Goal: Task Accomplishment & Management: Manage account settings

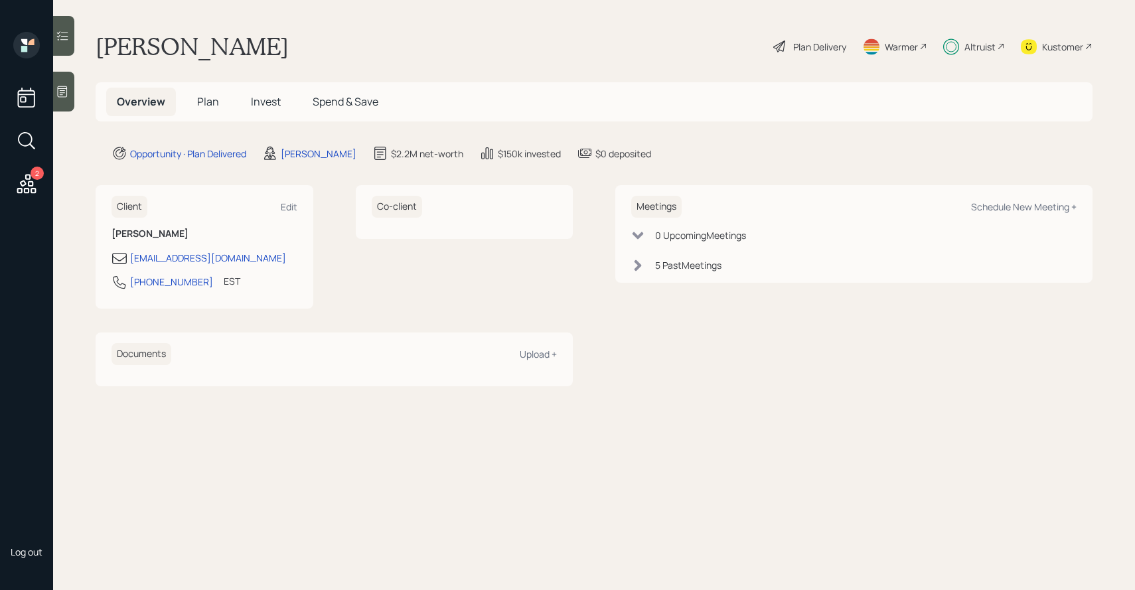
click at [259, 110] on h5 "Invest" at bounding box center [265, 102] width 51 height 29
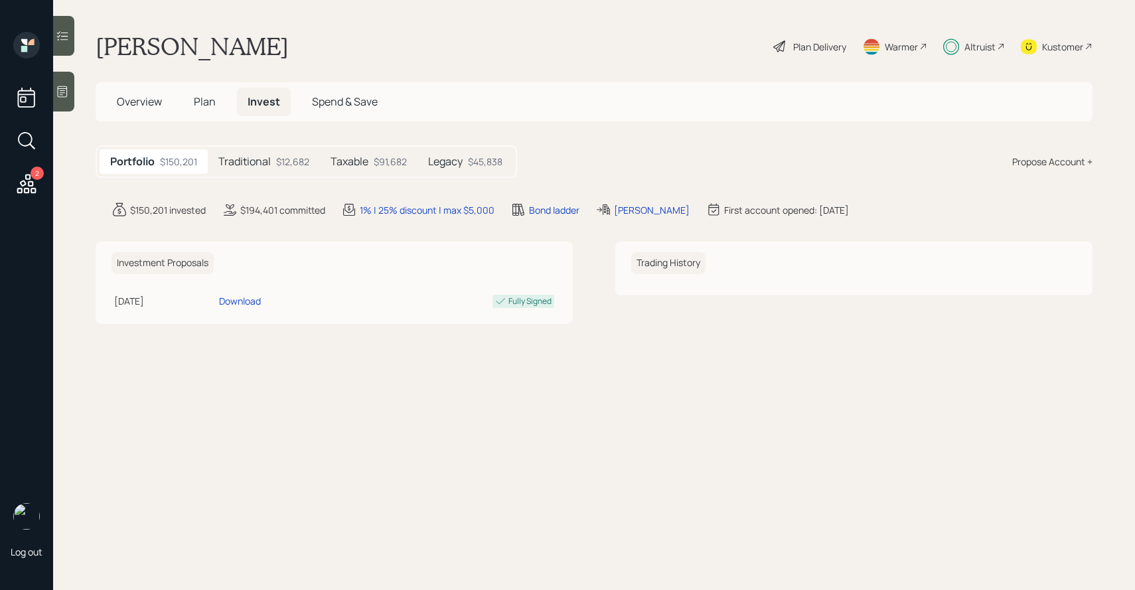
click at [339, 163] on h5 "Taxable" at bounding box center [350, 161] width 38 height 13
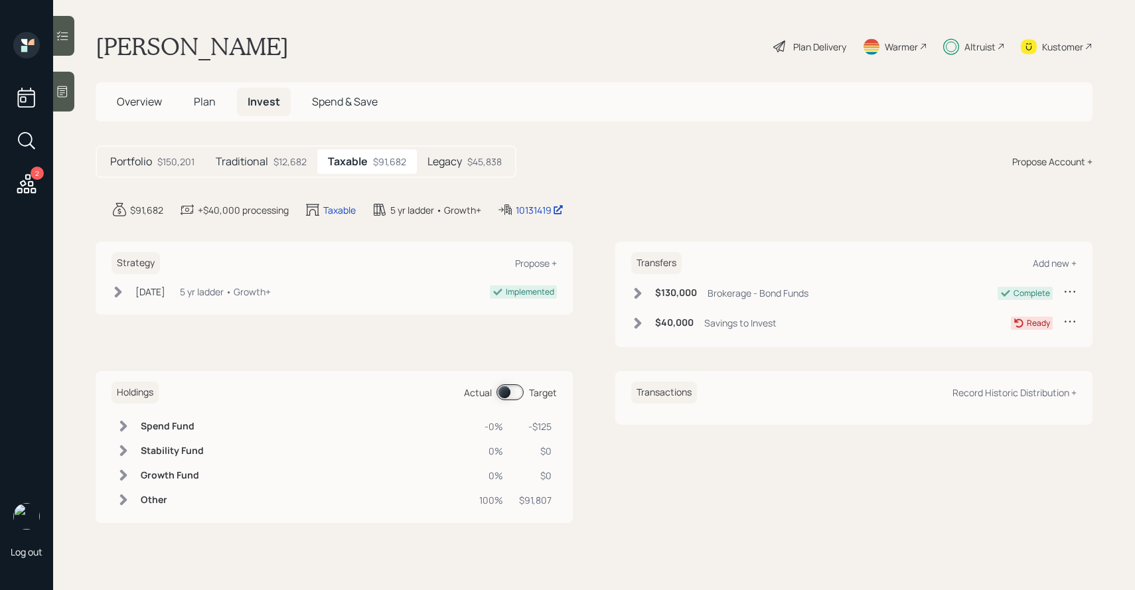
click at [436, 153] on div "Legacy $45,838" at bounding box center [465, 161] width 96 height 25
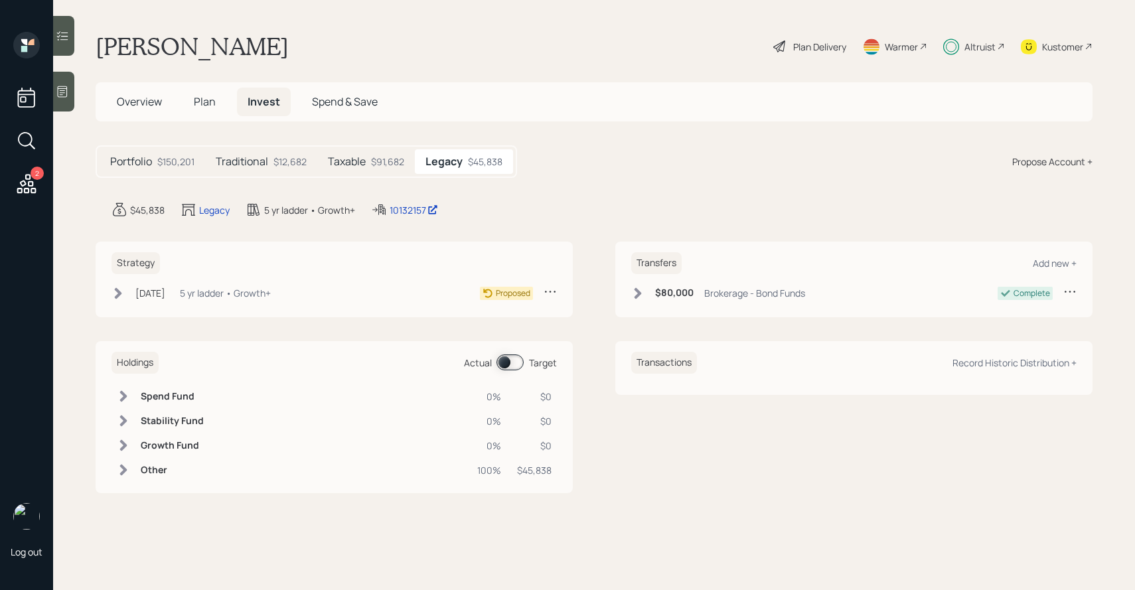
click at [388, 163] on div "$91,682" at bounding box center [387, 162] width 33 height 14
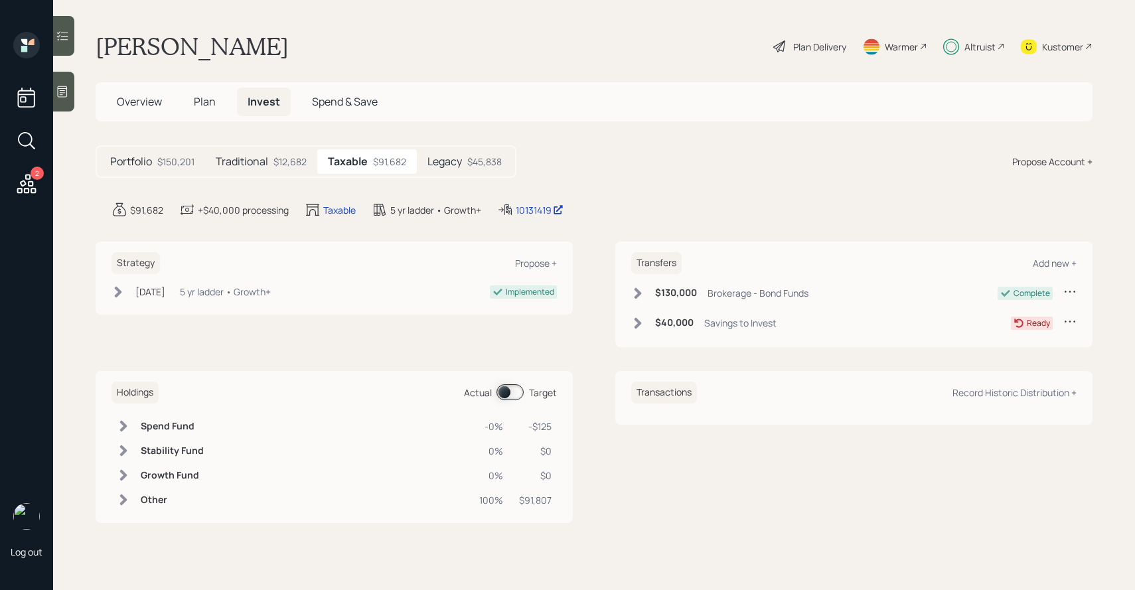
click at [440, 162] on h5 "Legacy" at bounding box center [445, 161] width 35 height 13
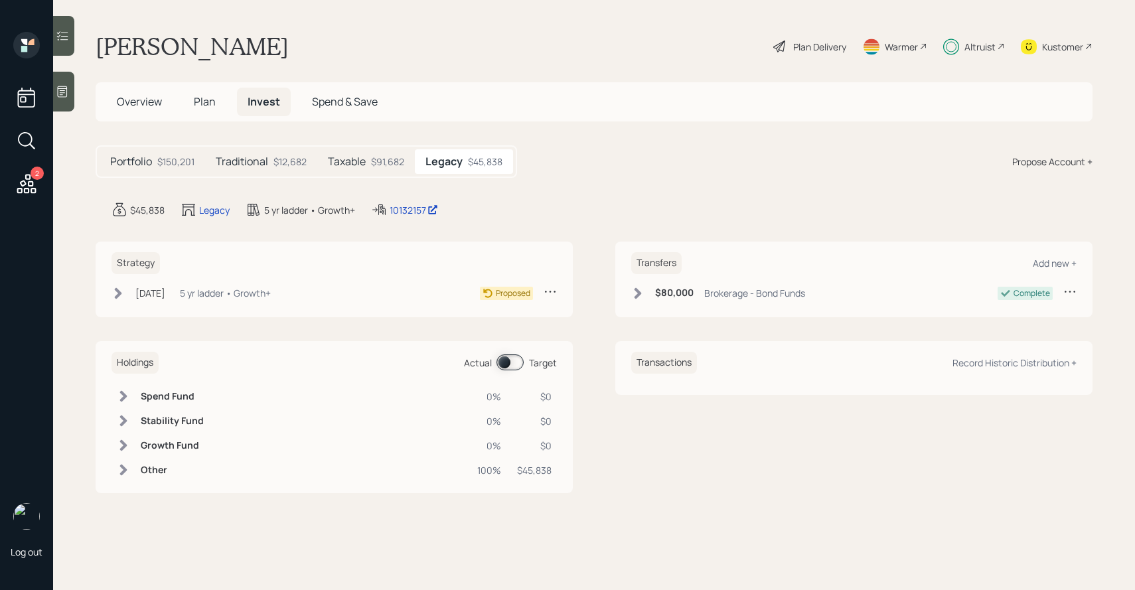
click at [394, 162] on div "$91,682" at bounding box center [387, 162] width 33 height 14
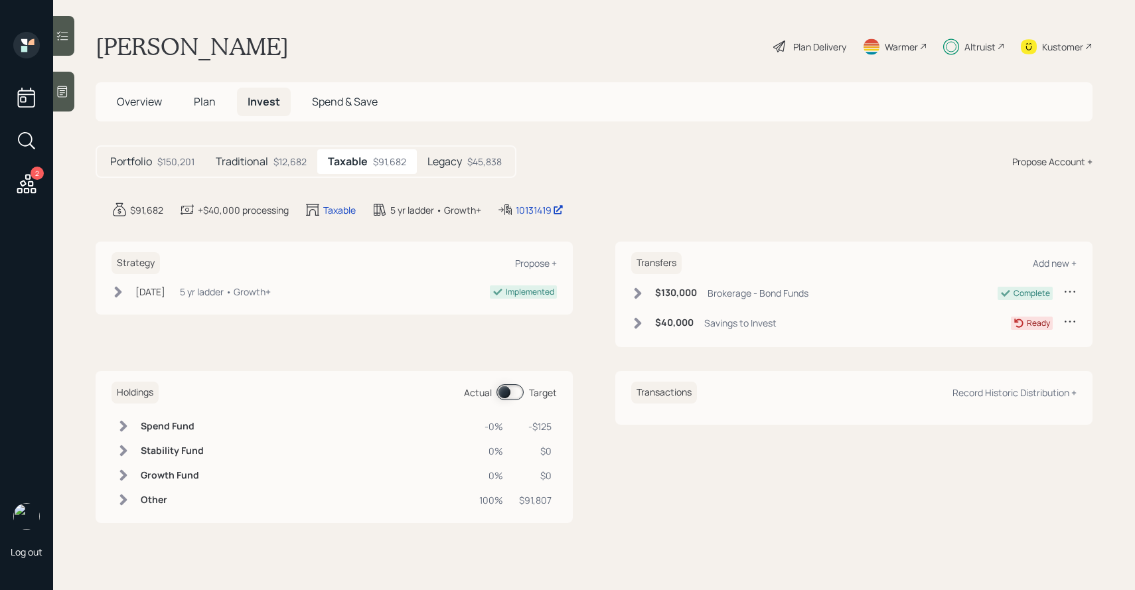
click at [435, 160] on h5 "Legacy" at bounding box center [445, 161] width 35 height 13
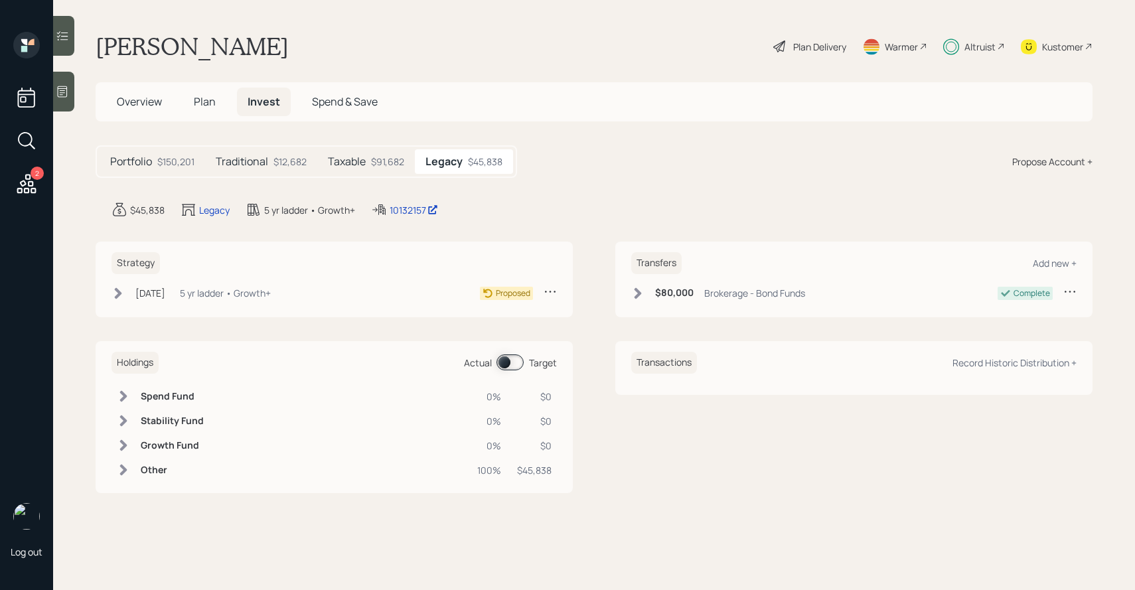
click at [396, 163] on div "$91,682" at bounding box center [387, 162] width 33 height 14
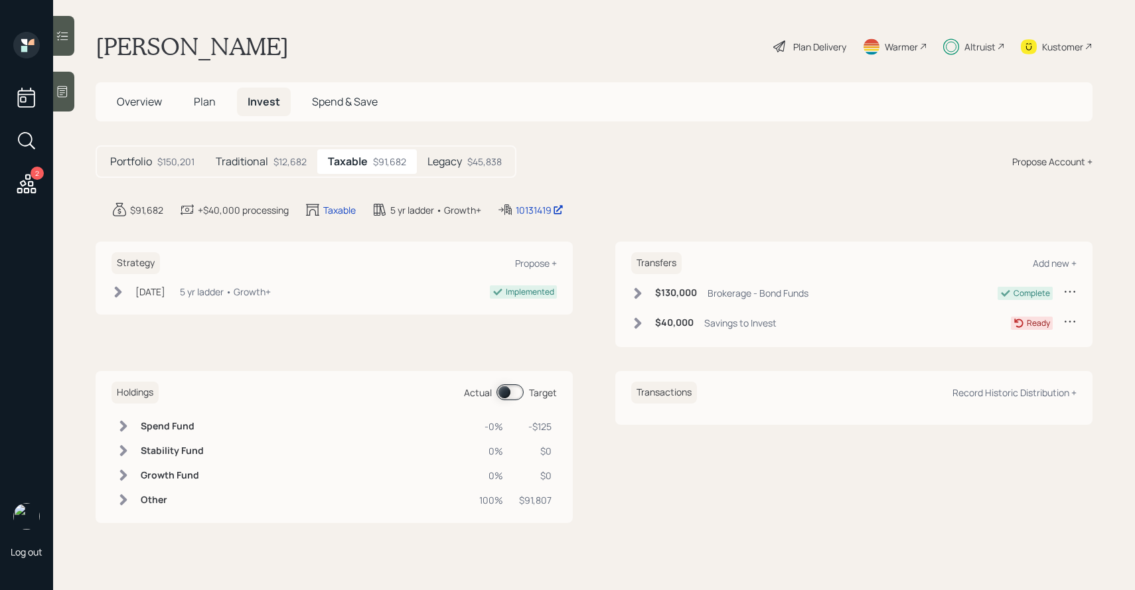
click at [436, 159] on h5 "Legacy" at bounding box center [445, 161] width 35 height 13
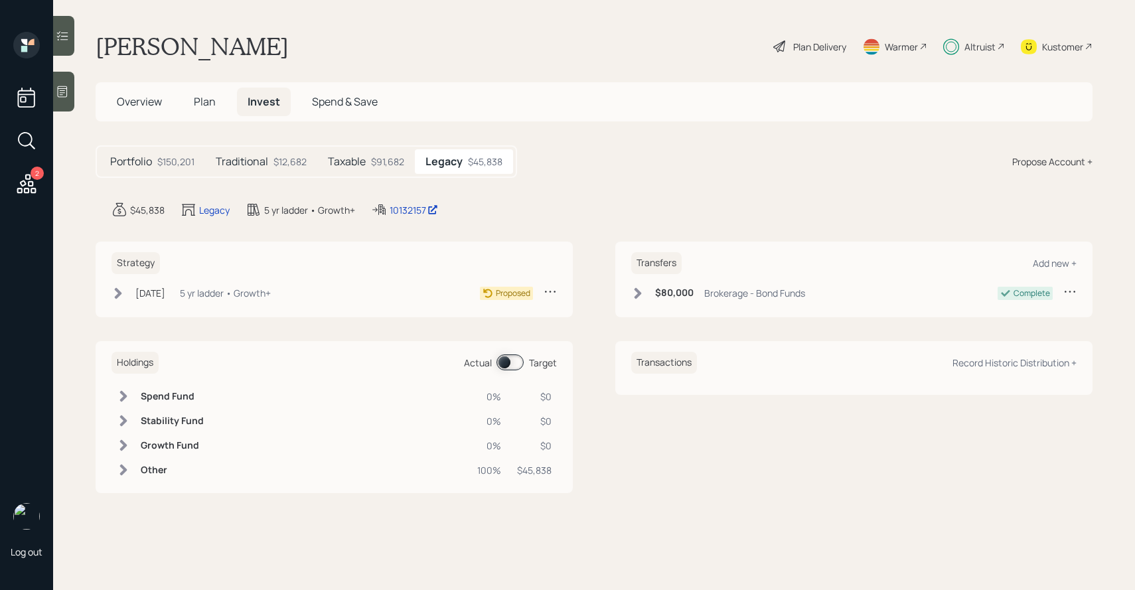
click at [355, 167] on h5 "Taxable" at bounding box center [347, 161] width 38 height 13
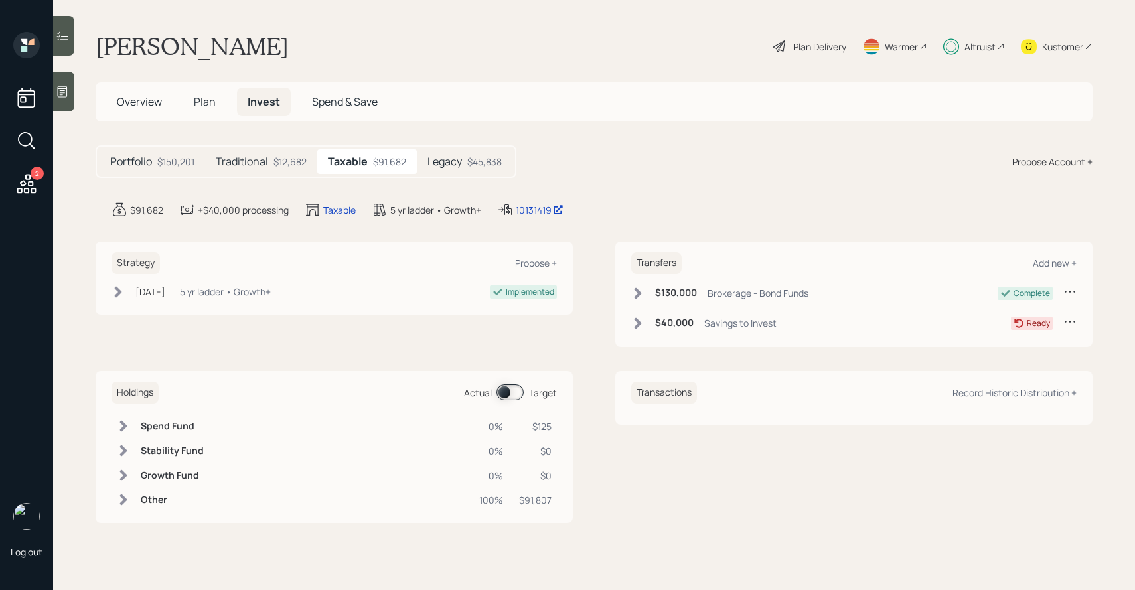
click at [423, 165] on div "Legacy $45,838" at bounding box center [465, 161] width 96 height 25
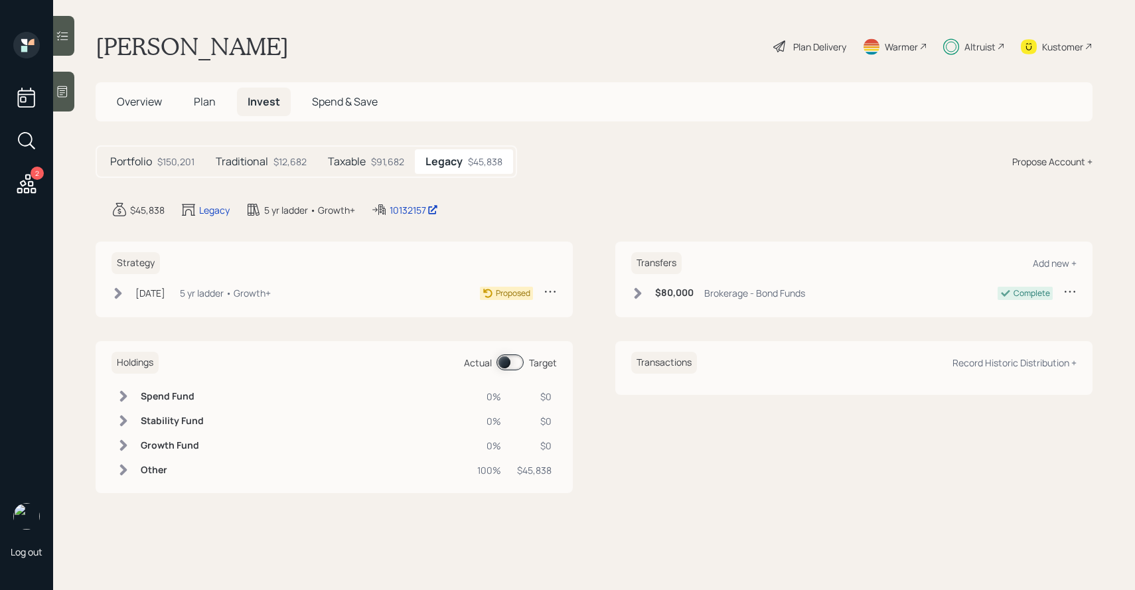
click at [388, 165] on div "$91,682" at bounding box center [387, 162] width 33 height 14
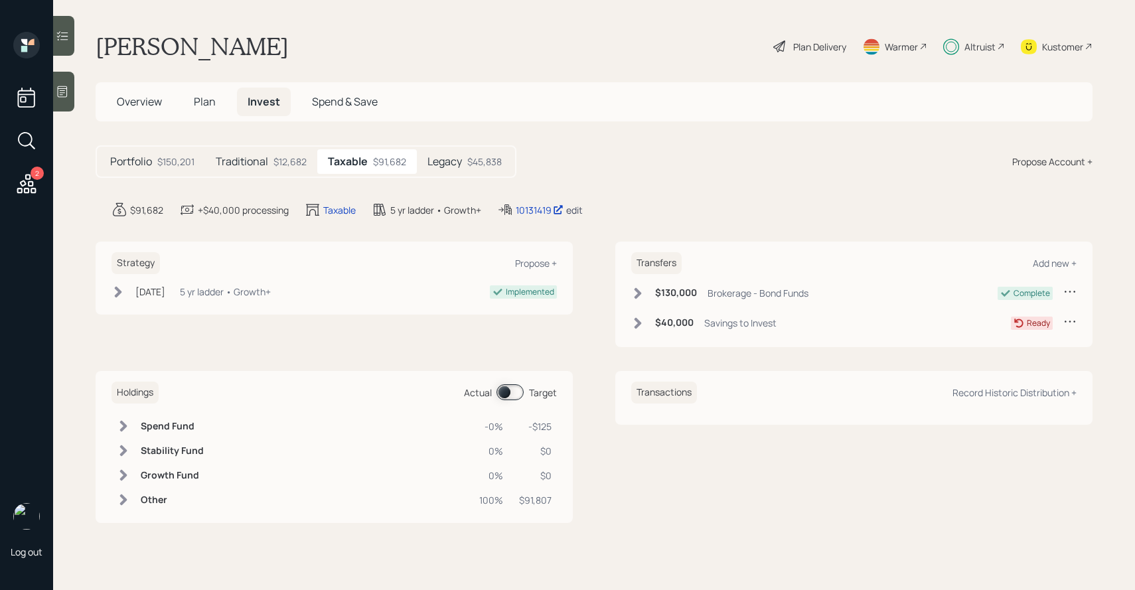
click at [578, 210] on div "edit" at bounding box center [574, 210] width 17 height 13
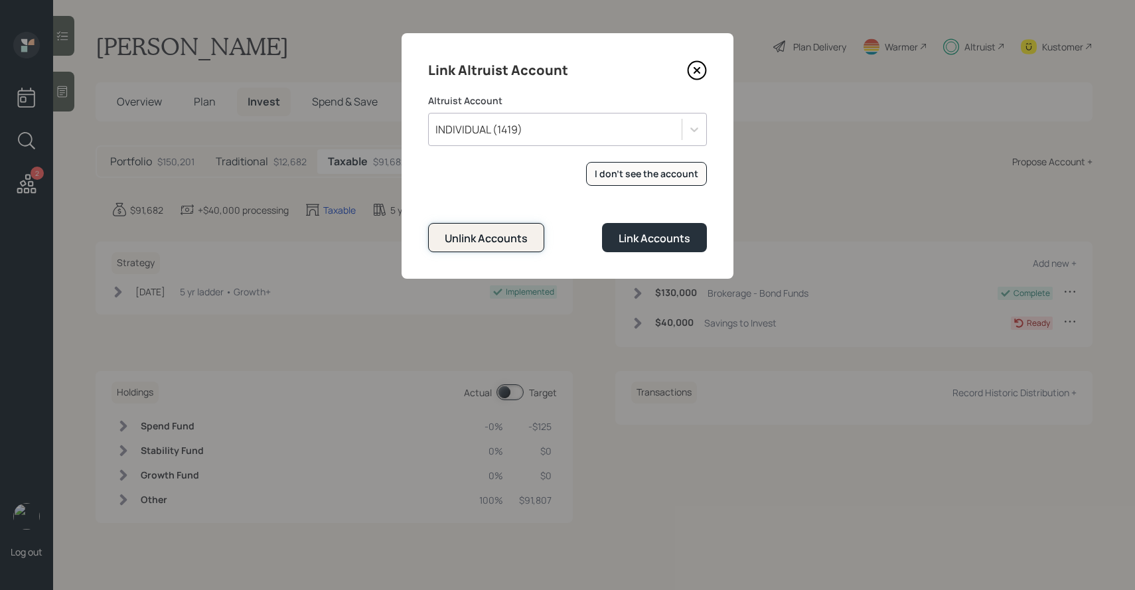
click at [511, 236] on div "Unlink Accounts" at bounding box center [486, 238] width 83 height 15
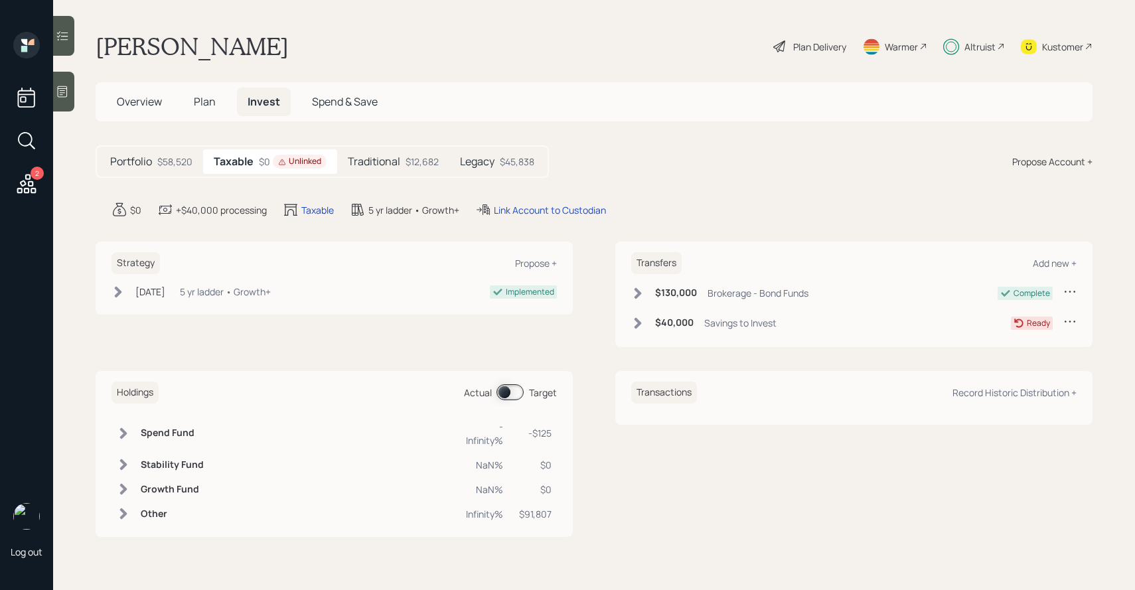
click at [463, 158] on h5 "Legacy" at bounding box center [477, 161] width 35 height 13
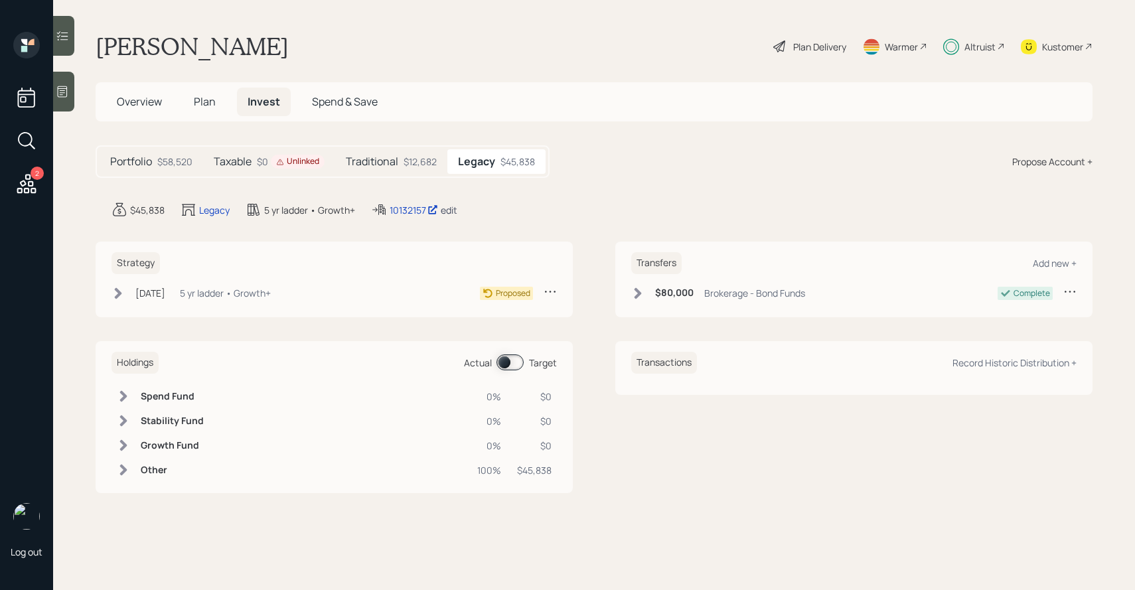
click at [450, 210] on div "edit" at bounding box center [449, 210] width 17 height 13
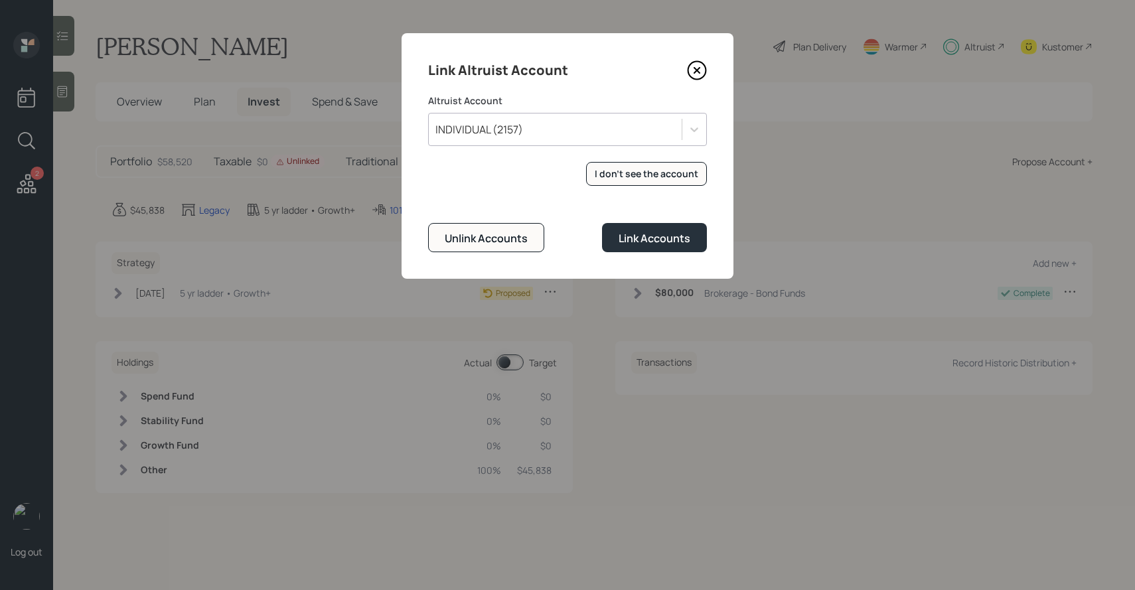
click at [505, 142] on div "INDIVIDUAL (2157)" at bounding box center [567, 129] width 279 height 33
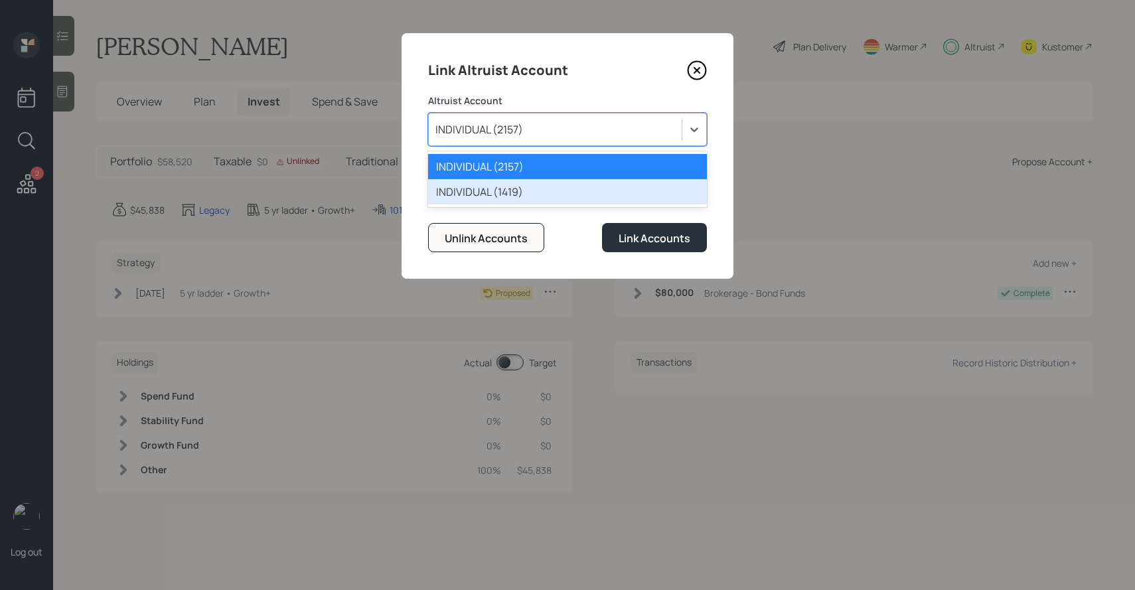
click at [506, 187] on div "INDIVIDUAL (1419)" at bounding box center [567, 191] width 279 height 25
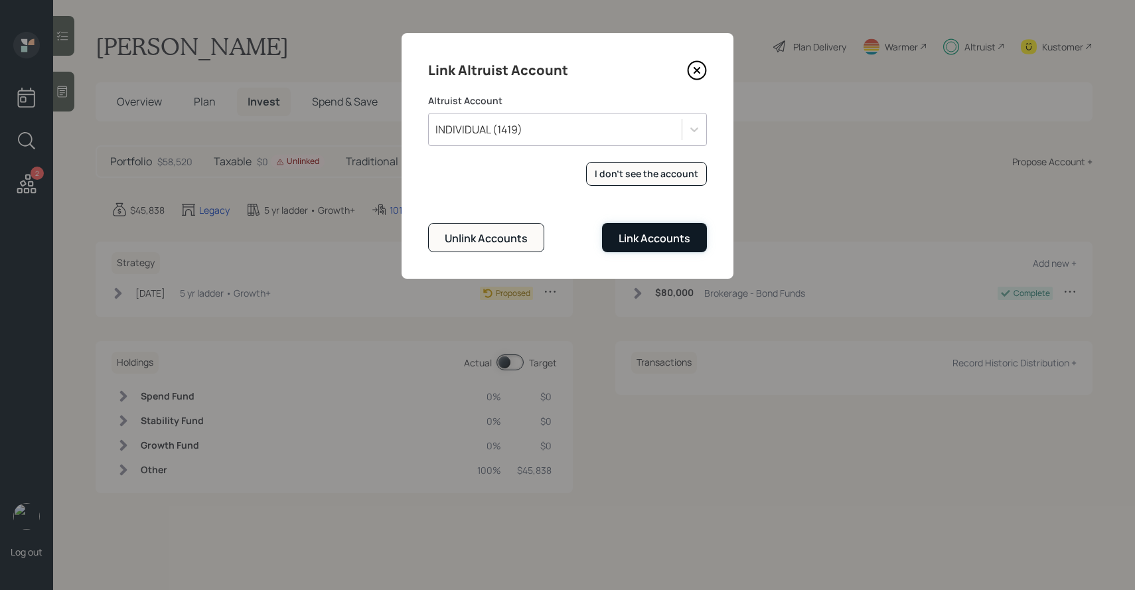
click at [624, 236] on div "Link Accounts" at bounding box center [655, 238] width 72 height 15
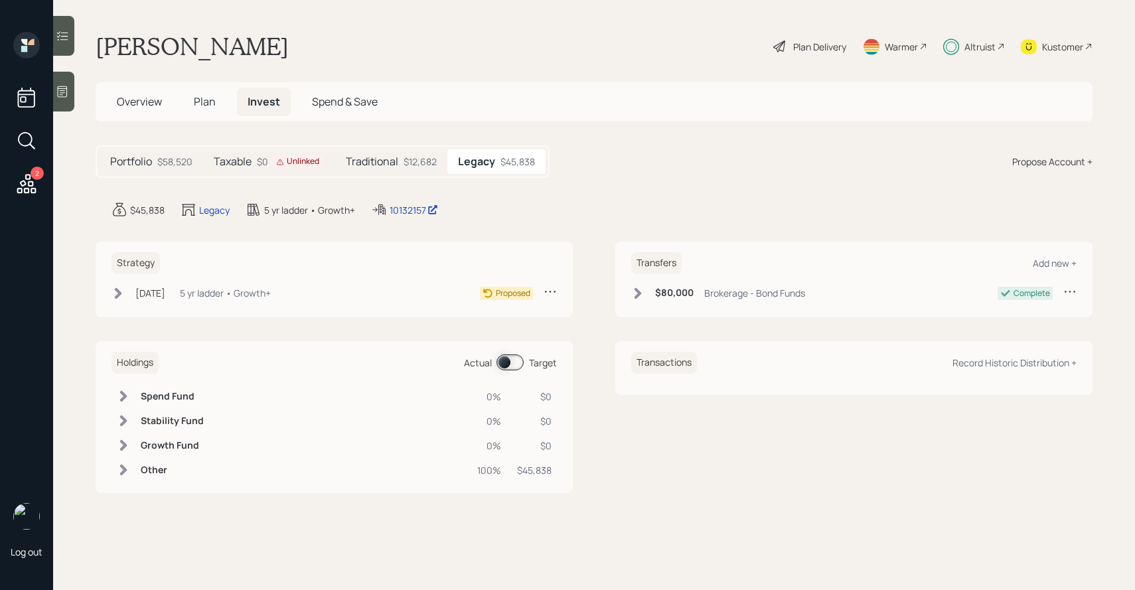
click at [295, 165] on div "Unlinked" at bounding box center [297, 161] width 43 height 11
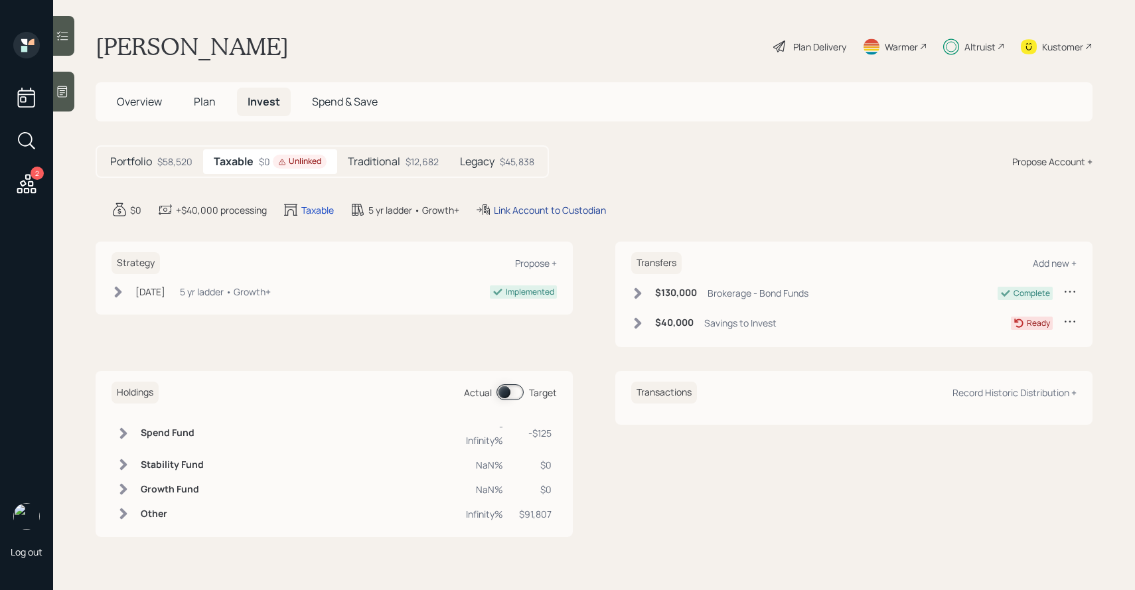
click at [555, 211] on div "Link Account to Custodian" at bounding box center [550, 210] width 112 height 14
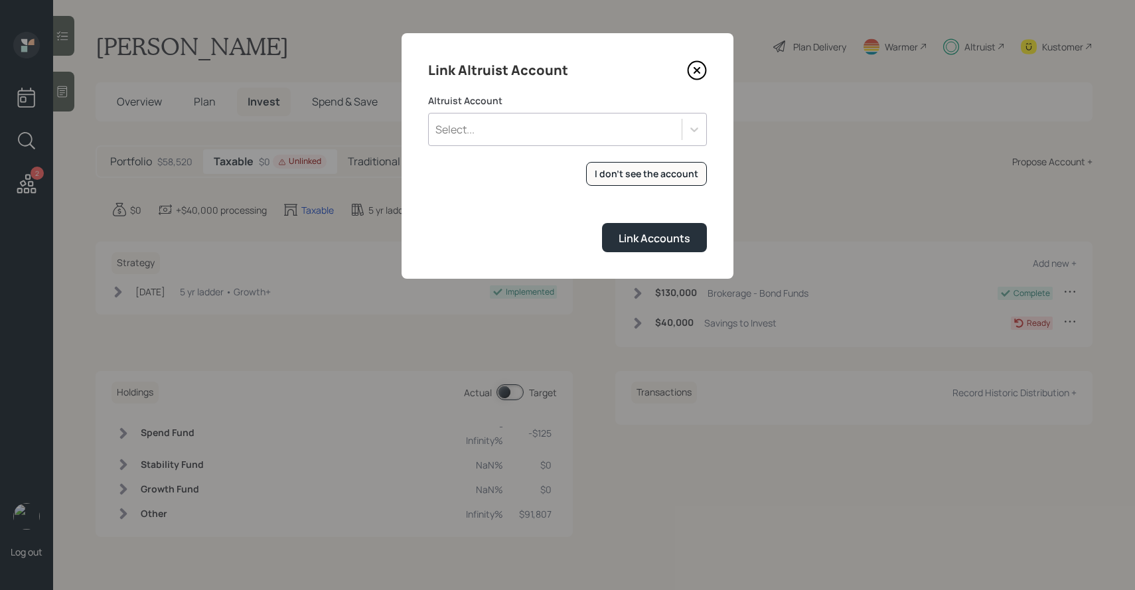
click at [540, 144] on div "Select..." at bounding box center [567, 129] width 279 height 33
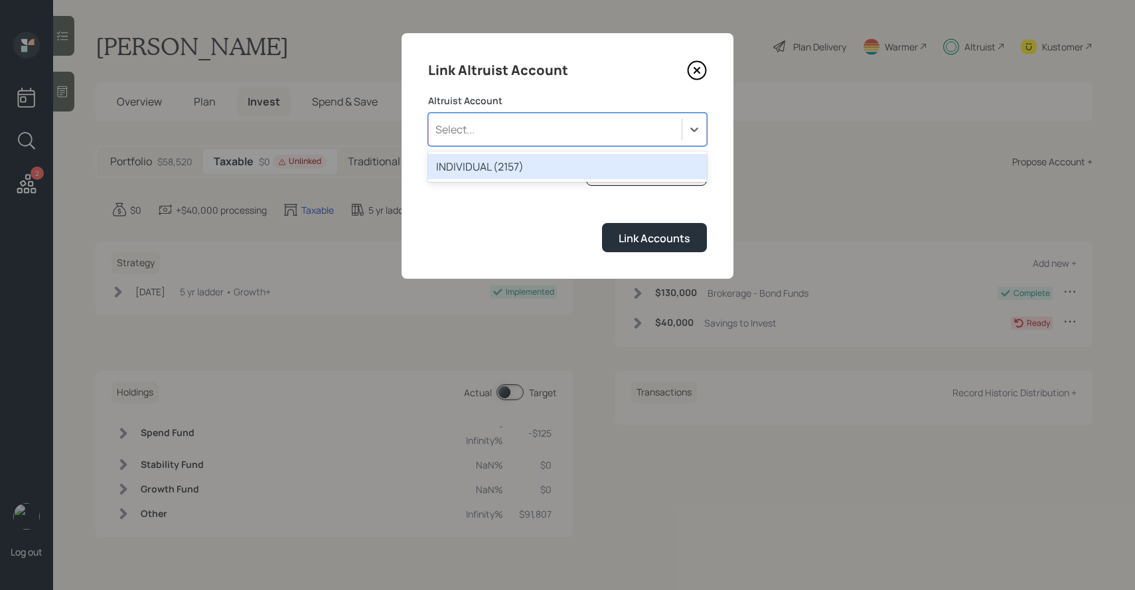
click at [536, 167] on div "INDIVIDUAL (2157)" at bounding box center [567, 166] width 279 height 25
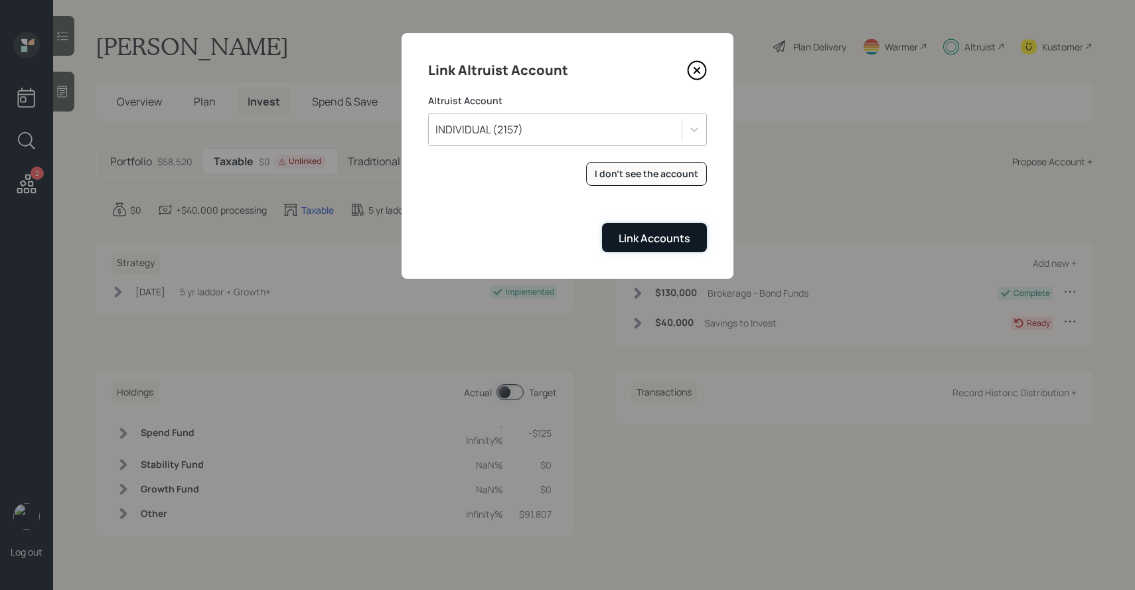
click at [627, 240] on div "Link Accounts" at bounding box center [655, 238] width 72 height 15
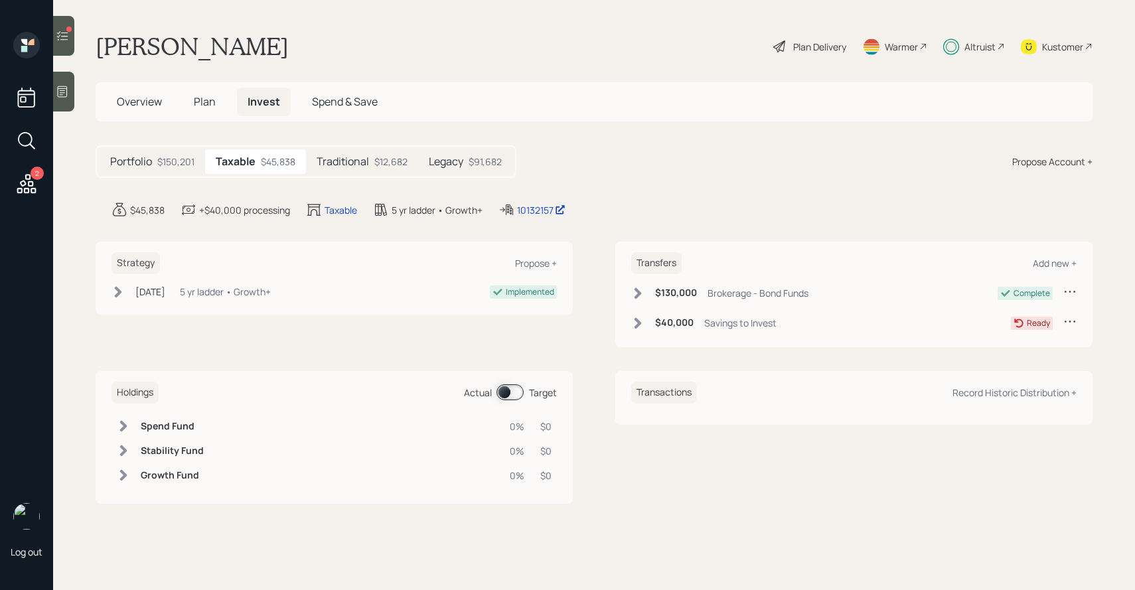
click at [451, 159] on h5 "Legacy" at bounding box center [446, 161] width 35 height 13
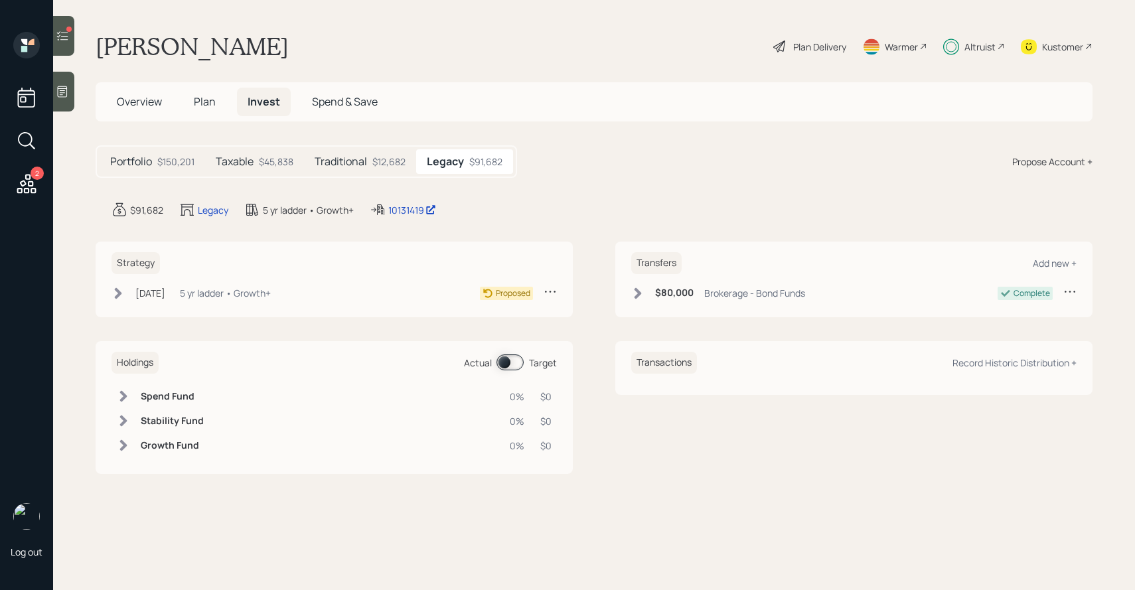
click at [548, 293] on icon at bounding box center [550, 291] width 13 height 13
click at [492, 317] on div "Edit Strategy" at bounding box center [509, 317] width 96 height 13
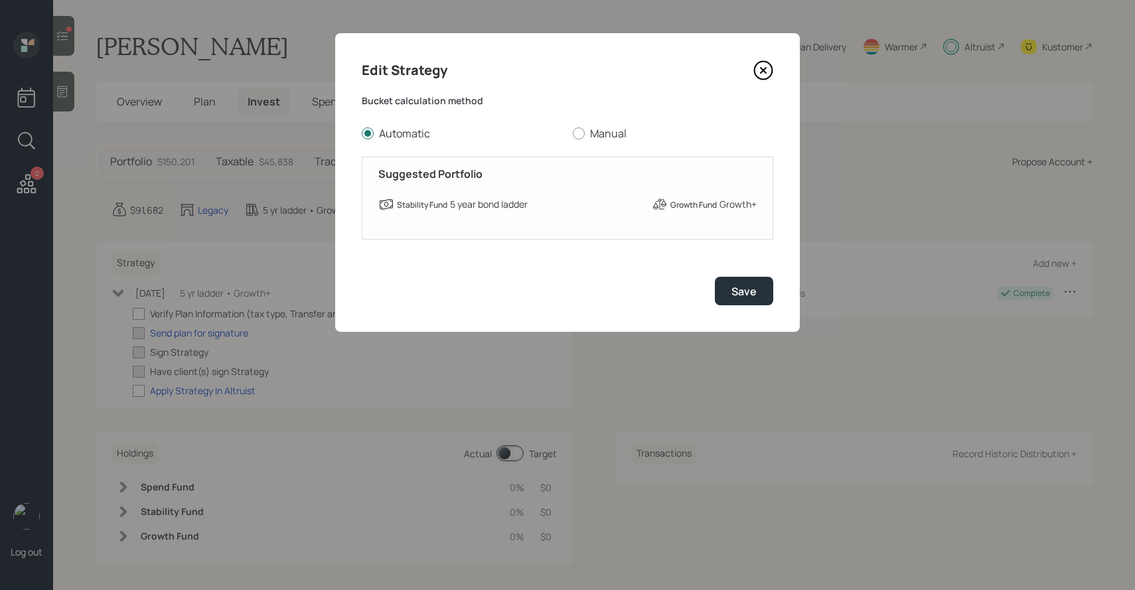
click at [761, 75] on icon at bounding box center [764, 70] width 20 height 20
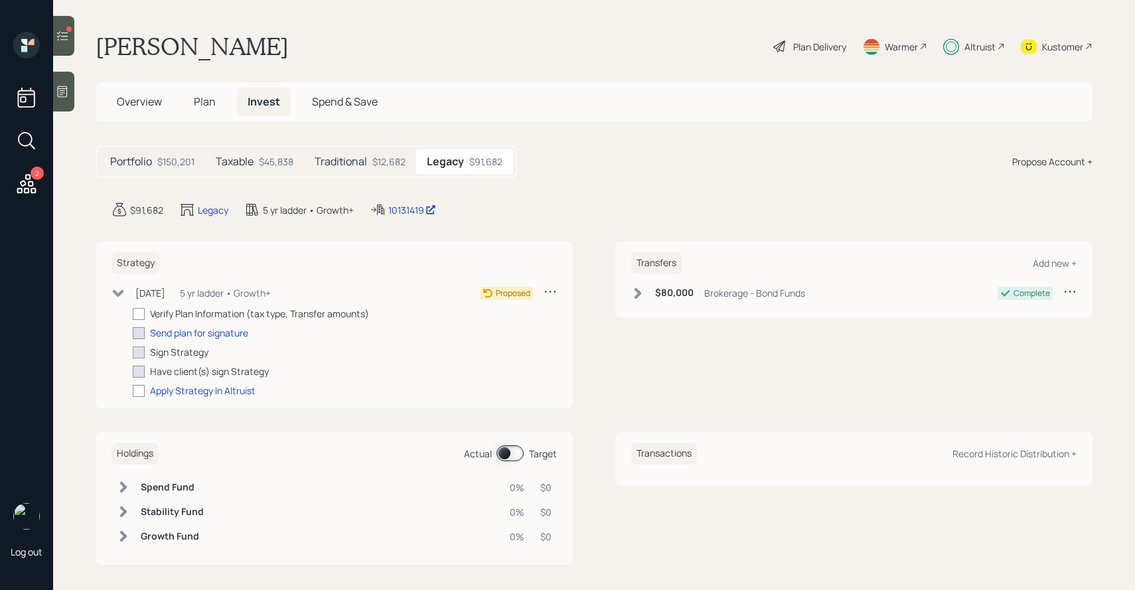
click at [542, 290] on div "Proposed" at bounding box center [518, 293] width 77 height 17
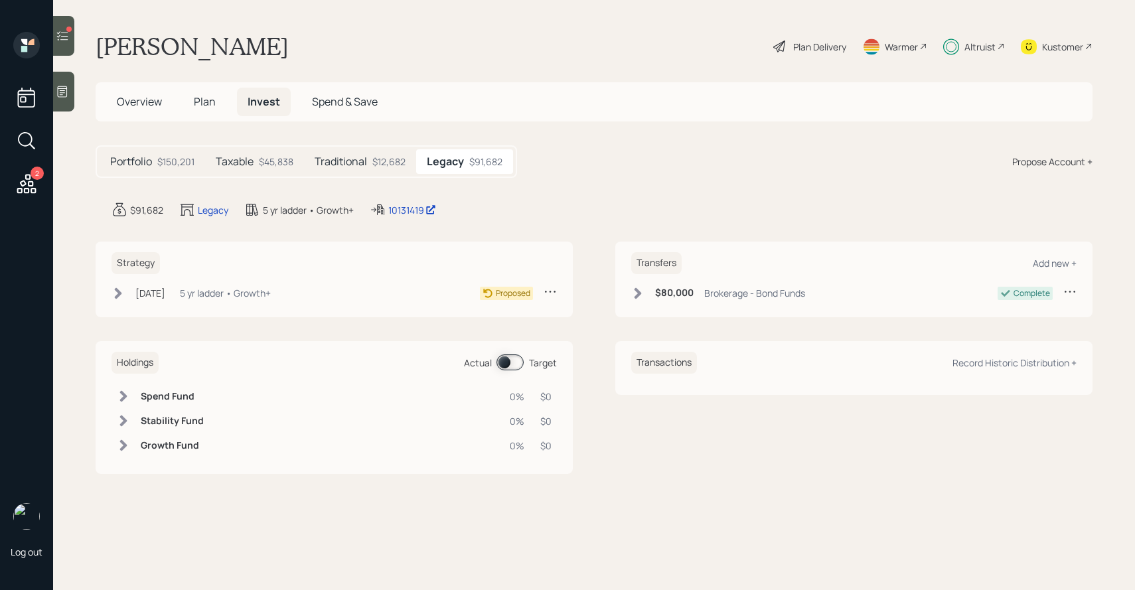
click at [552, 292] on icon at bounding box center [550, 291] width 13 height 13
click at [527, 331] on div "Cancel Strategy" at bounding box center [509, 329] width 96 height 13
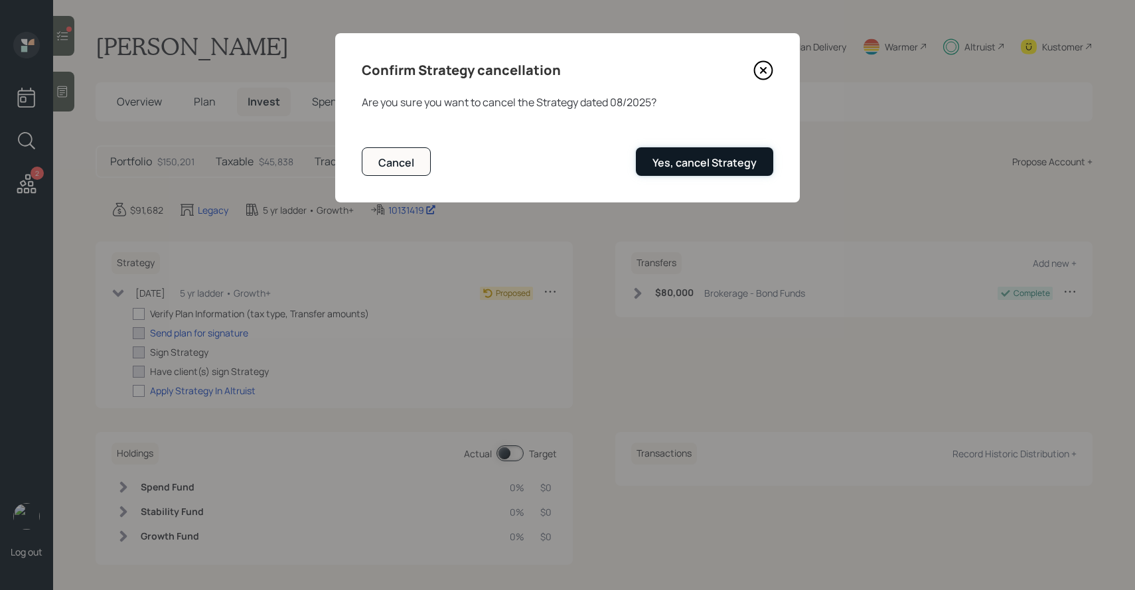
click at [674, 164] on div "Yes, cancel Strategy" at bounding box center [705, 162] width 104 height 15
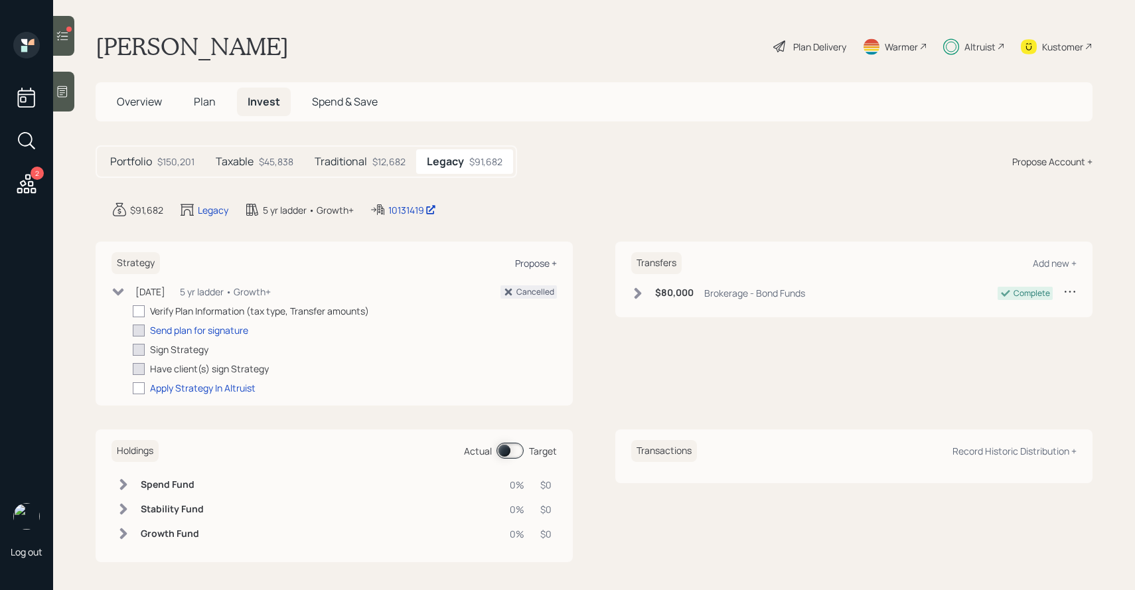
click at [537, 264] on div "Propose +" at bounding box center [536, 263] width 42 height 13
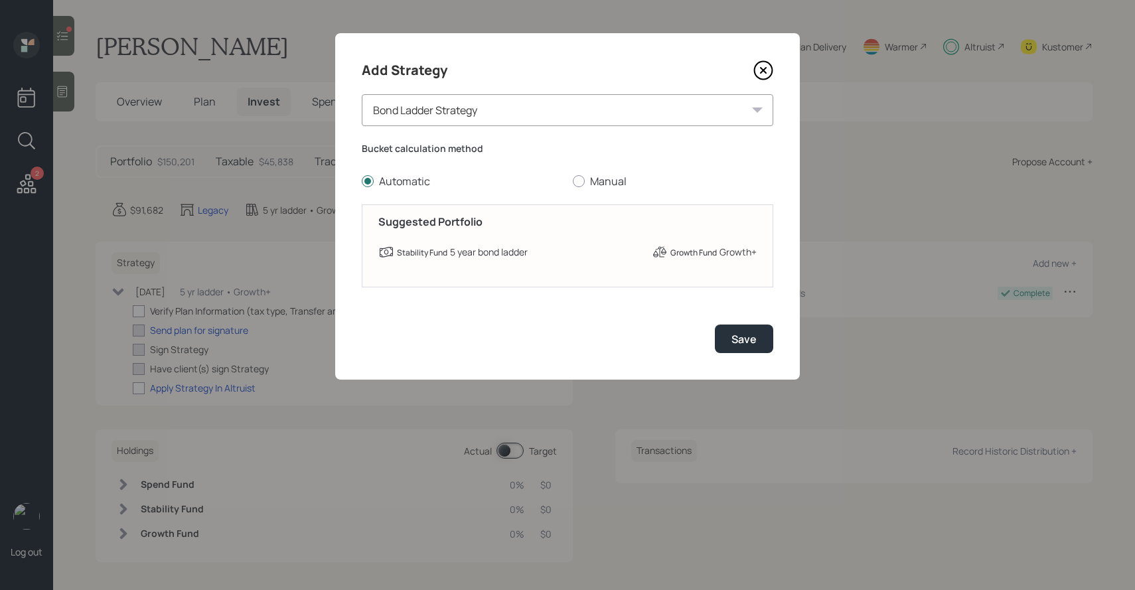
click at [478, 114] on div "Bond Ladder Strategy" at bounding box center [568, 110] width 412 height 32
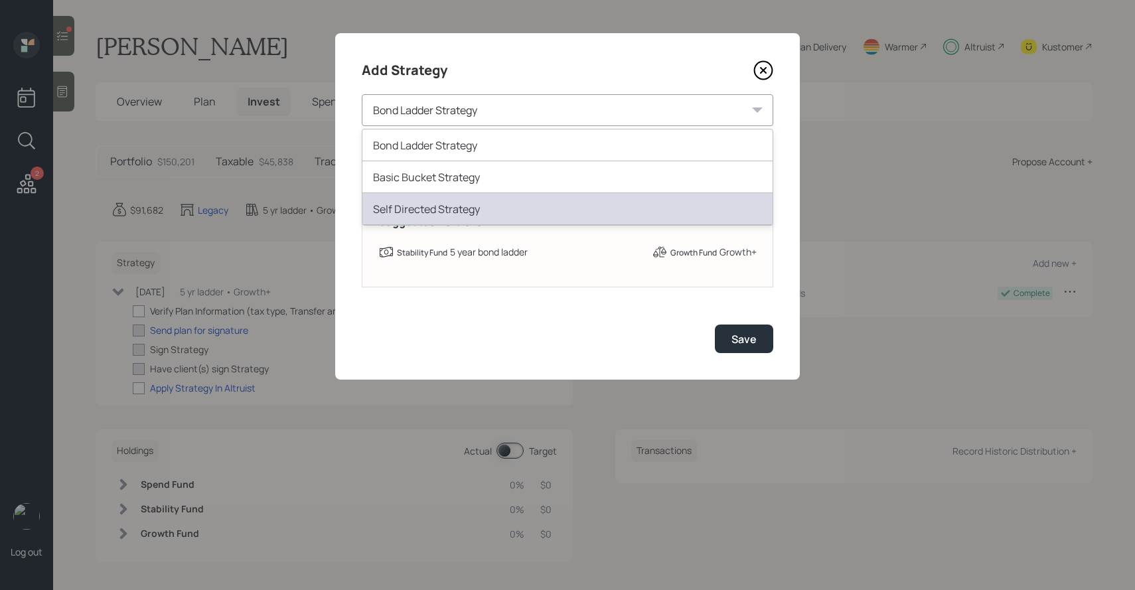
click at [455, 212] on div "Self Directed Strategy" at bounding box center [568, 209] width 410 height 32
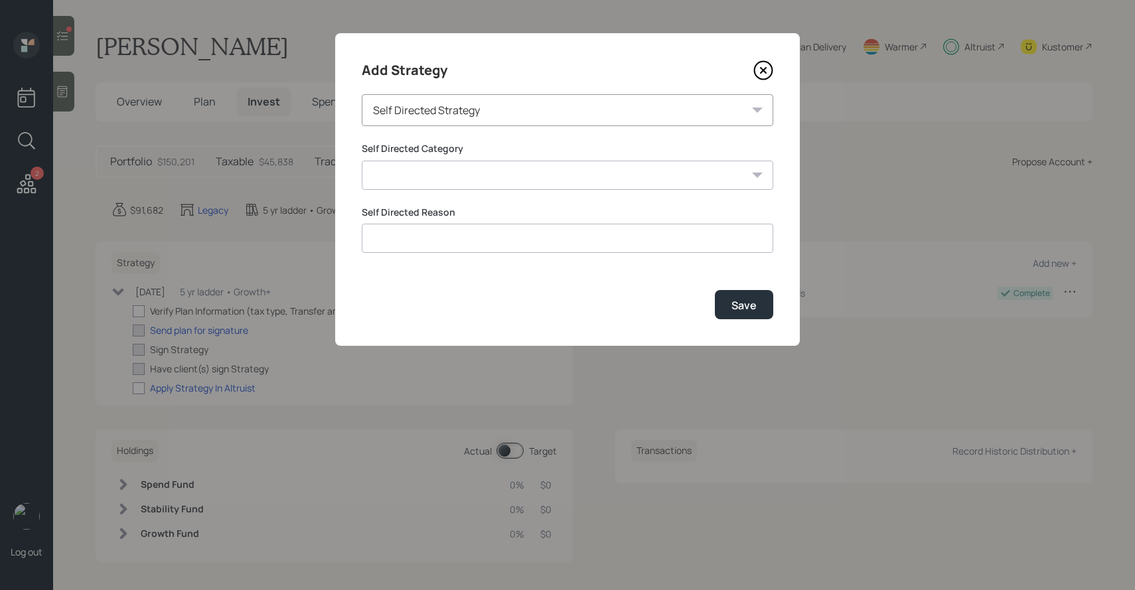
click at [453, 178] on select "Inherited IRA Legacy or Client Directed Holdings Other" at bounding box center [568, 175] width 412 height 29
select select "legacy_or_client_directed_holdings"
click at [362, 161] on select "Inherited IRA Legacy or Client Directed Holdings Other" at bounding box center [568, 175] width 412 height 29
click at [423, 237] on input at bounding box center [568, 238] width 412 height 29
type input "Capital Gains"
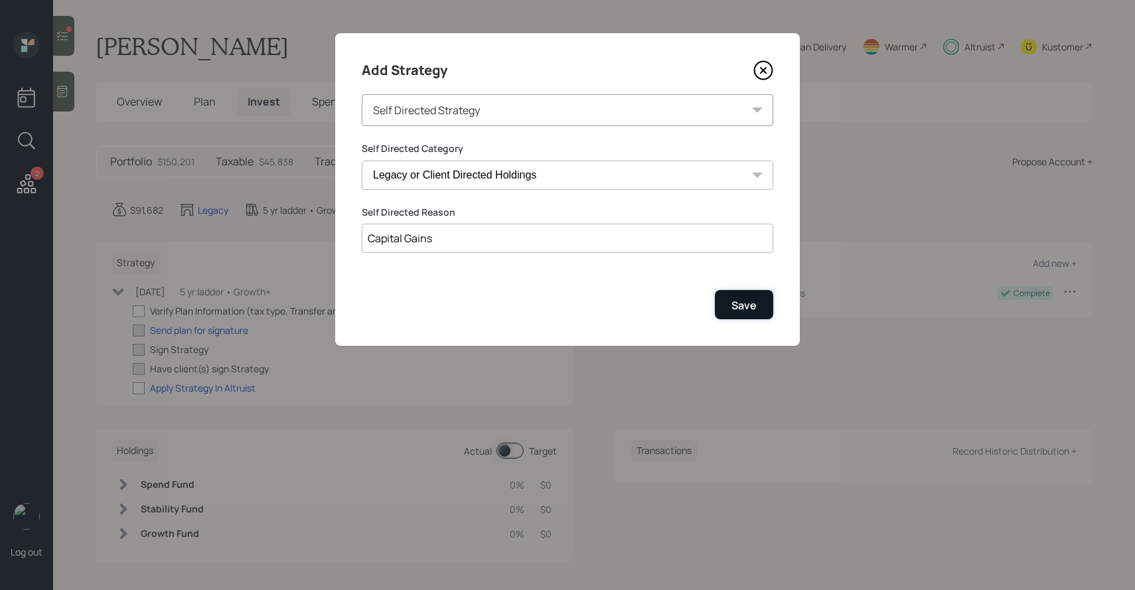
click at [730, 311] on button "Save" at bounding box center [744, 304] width 58 height 29
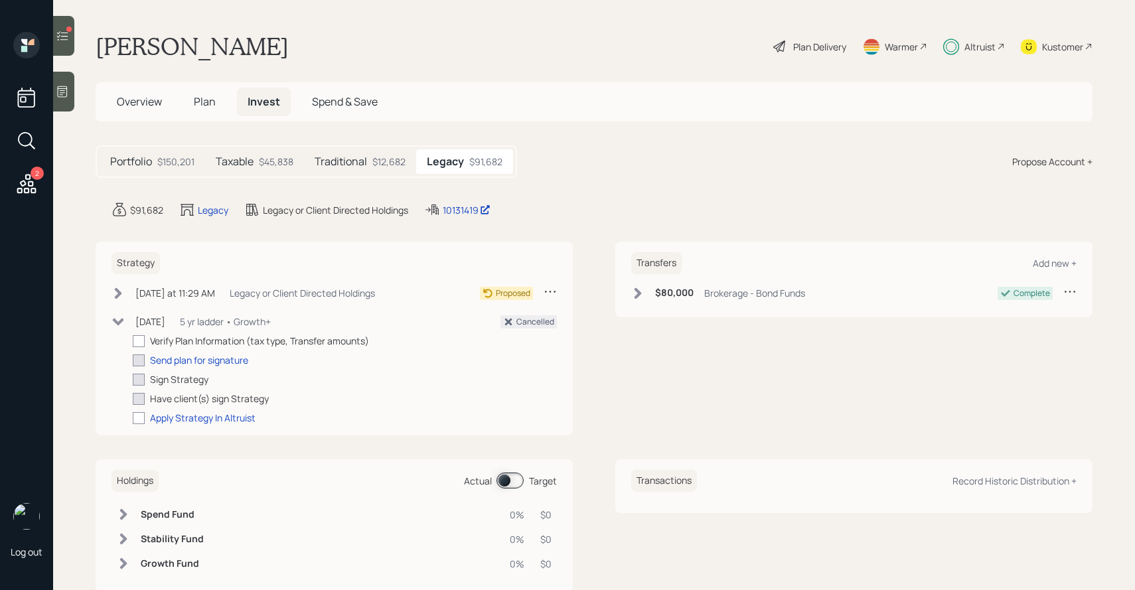
click at [123, 301] on div "Today at 11:29 AM Wednesday, September 17, 2025 11:29 AM EDT Legacy or Client D…" at bounding box center [244, 293] width 264 height 17
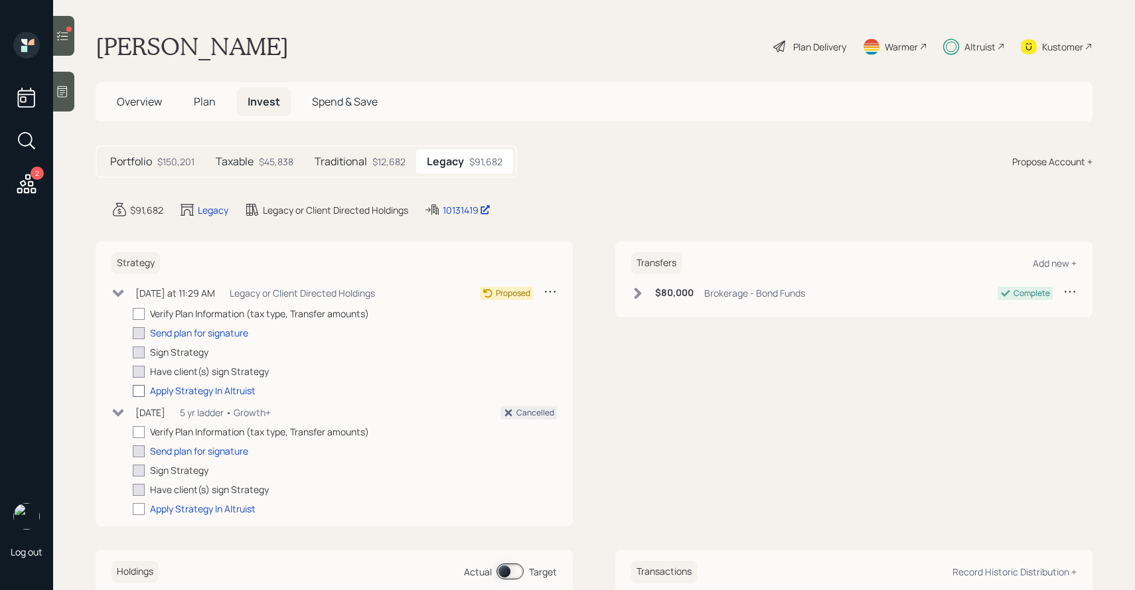
click at [139, 387] on div at bounding box center [139, 391] width 12 height 12
click at [133, 390] on input "checkbox" at bounding box center [132, 390] width 1 height 1
checkbox input "true"
click at [358, 165] on h5 "Traditional" at bounding box center [341, 161] width 52 height 13
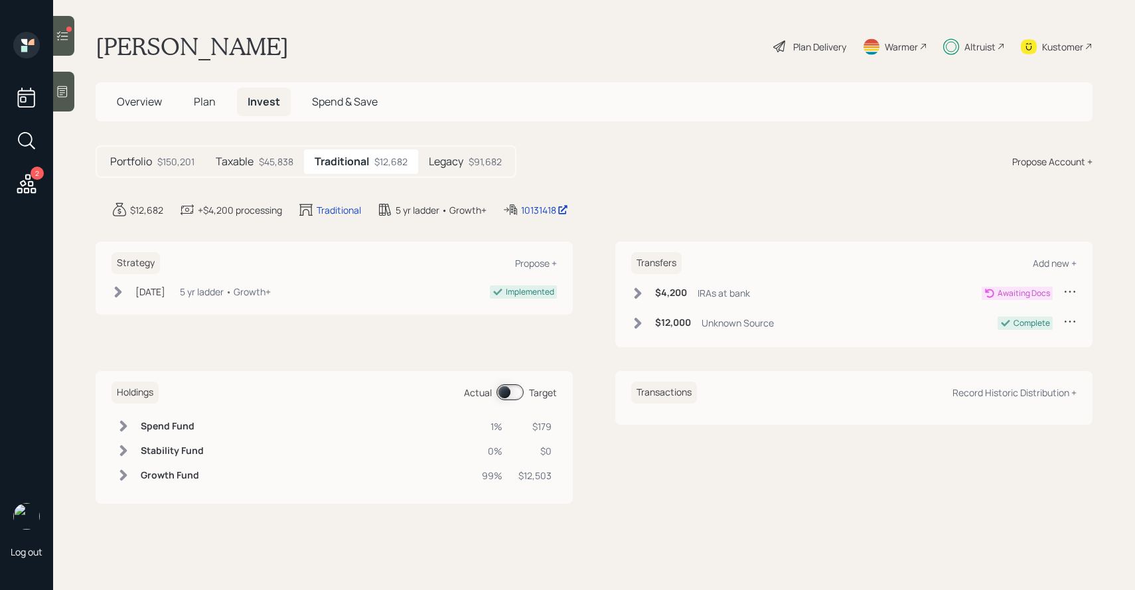
click at [268, 169] on div "Taxable $45,838" at bounding box center [254, 161] width 99 height 25
click at [62, 32] on icon at bounding box center [62, 35] width 13 height 13
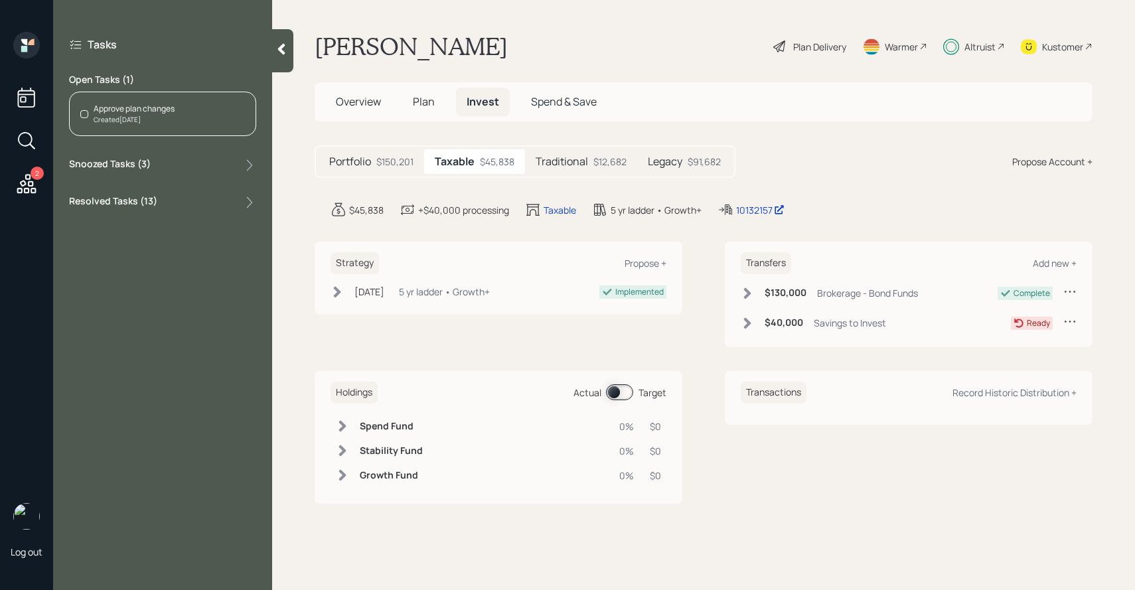
click at [13, 183] on div "2" at bounding box center [27, 115] width 32 height 167
click at [108, 162] on label "Snoozed Tasks ( 3 )" at bounding box center [110, 165] width 82 height 16
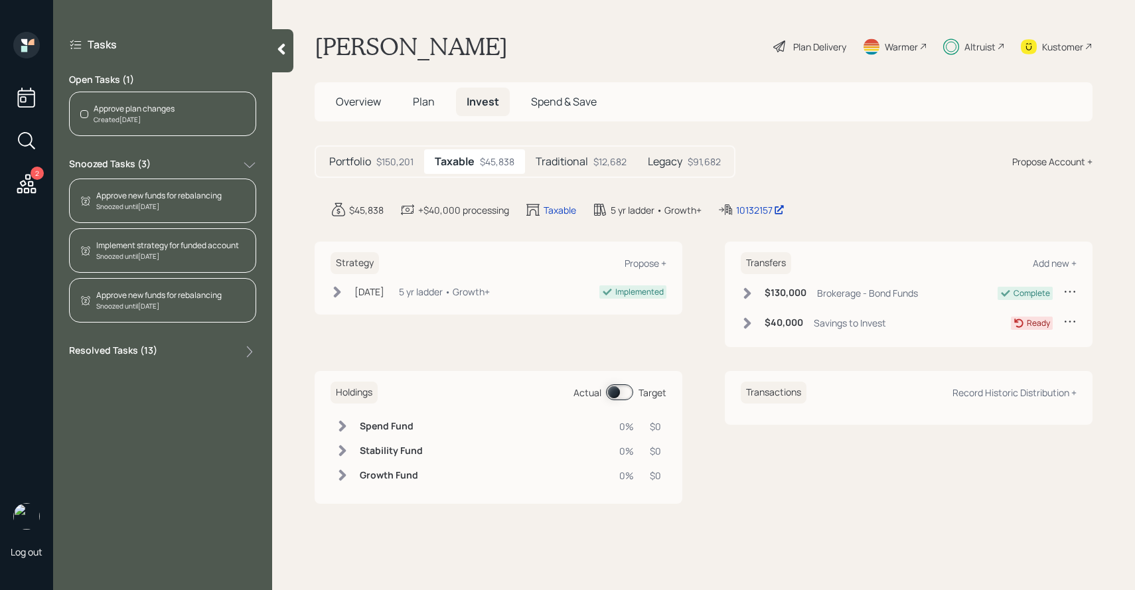
click at [139, 206] on div "Snoozed until Friday" at bounding box center [158, 207] width 125 height 10
click at [179, 200] on div "Approve new funds for rebalancing" at bounding box center [158, 196] width 125 height 12
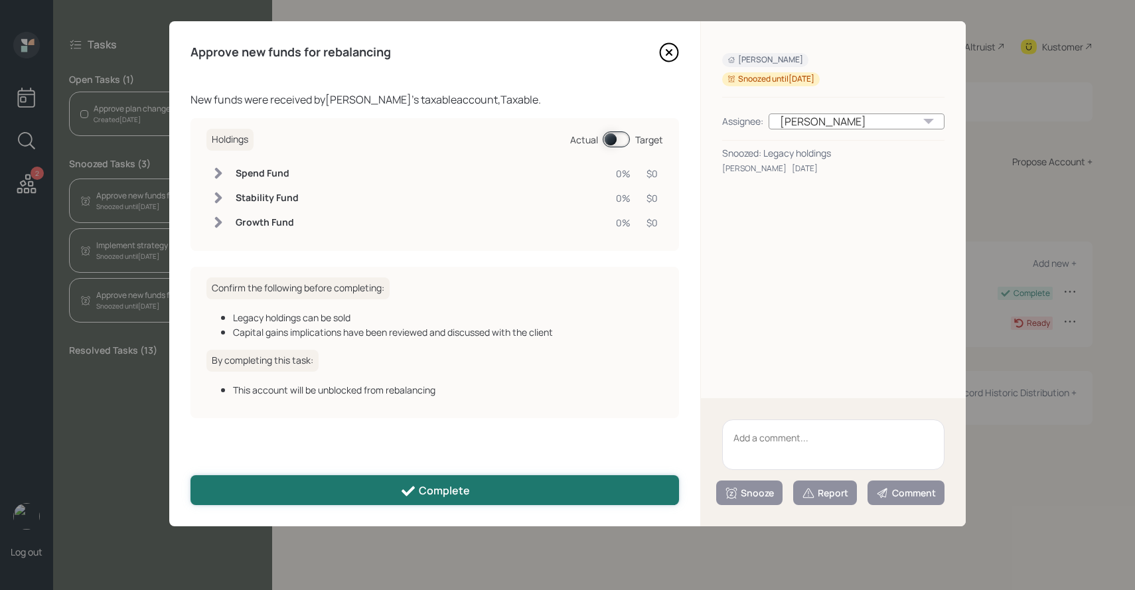
click at [420, 487] on div "Complete" at bounding box center [435, 491] width 70 height 16
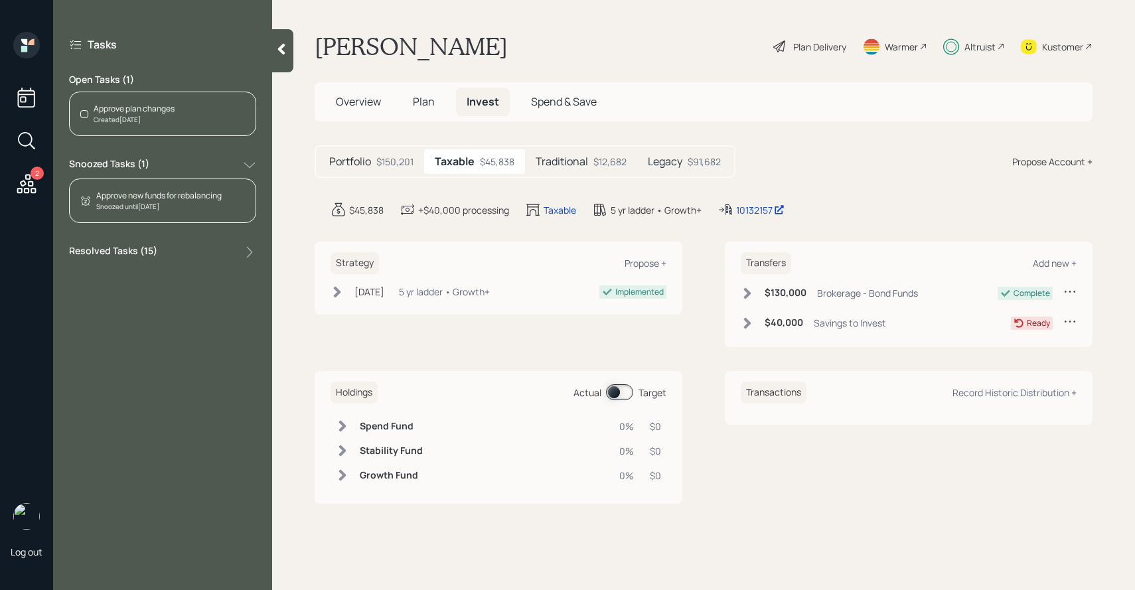
click at [185, 204] on div "Snoozed until Friday" at bounding box center [158, 207] width 125 height 10
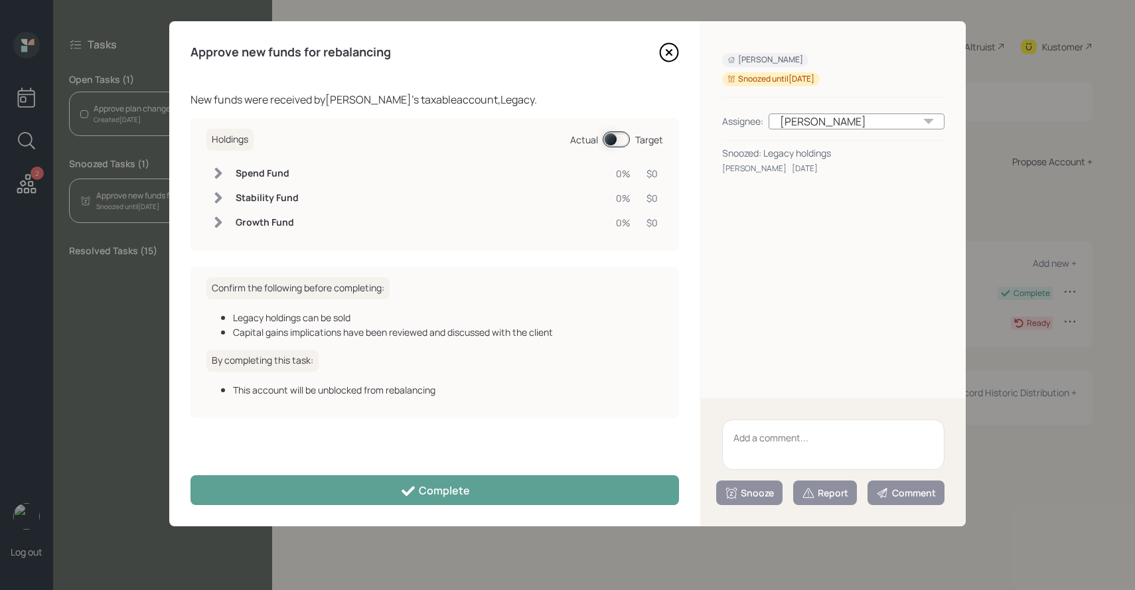
click at [795, 432] on textarea at bounding box center [833, 445] width 222 height 50
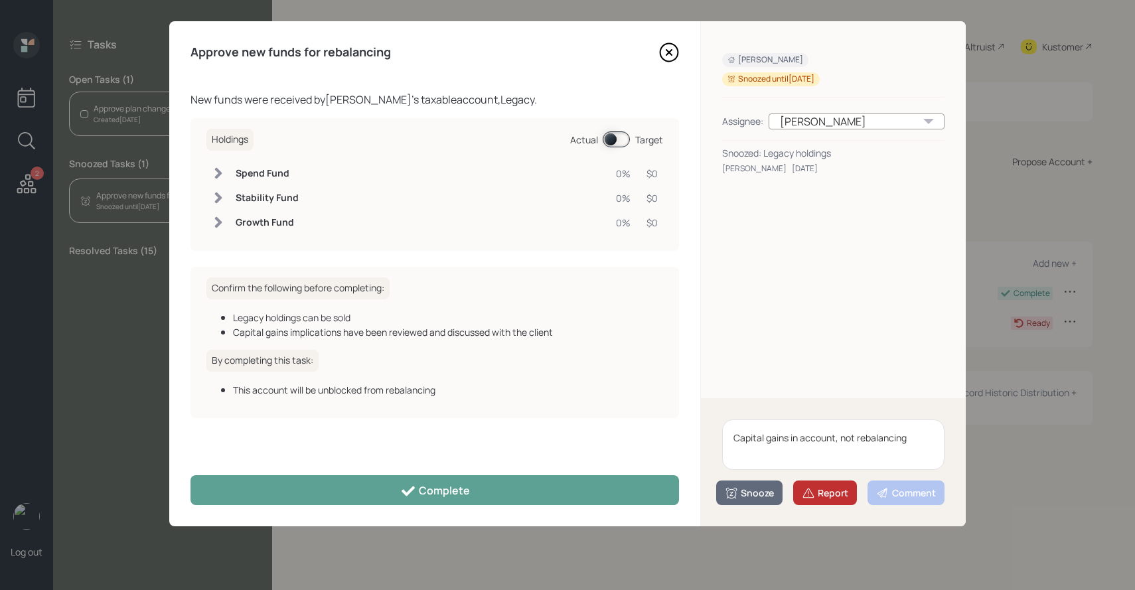
type textarea "Capital gains in account, not rebalancing"
click at [825, 497] on div "Report" at bounding box center [825, 493] width 46 height 13
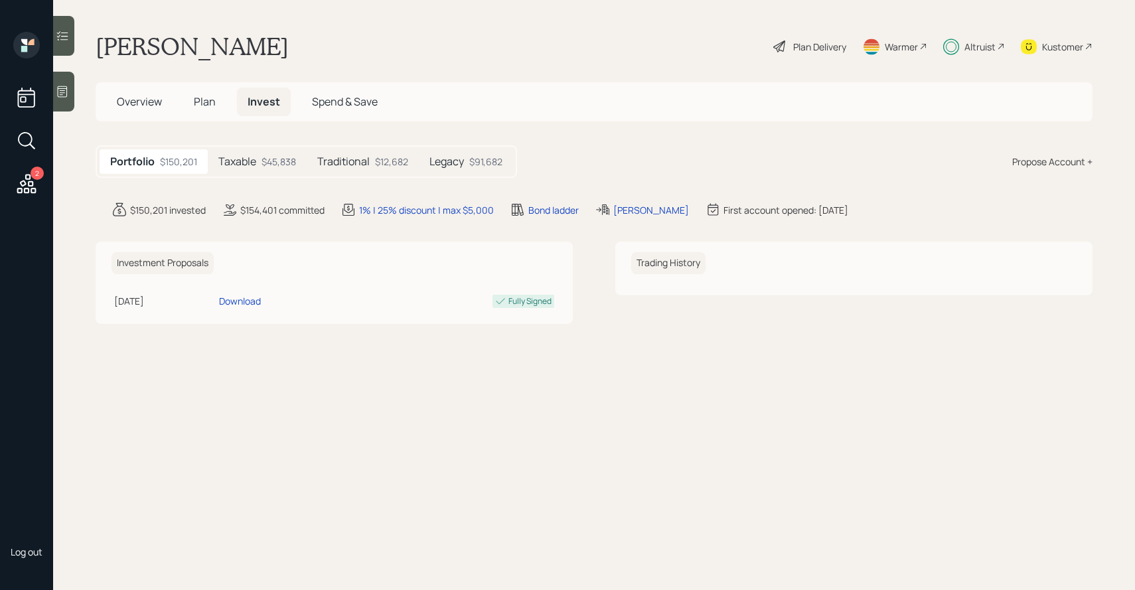
click at [22, 184] on icon at bounding box center [27, 184] width 24 height 24
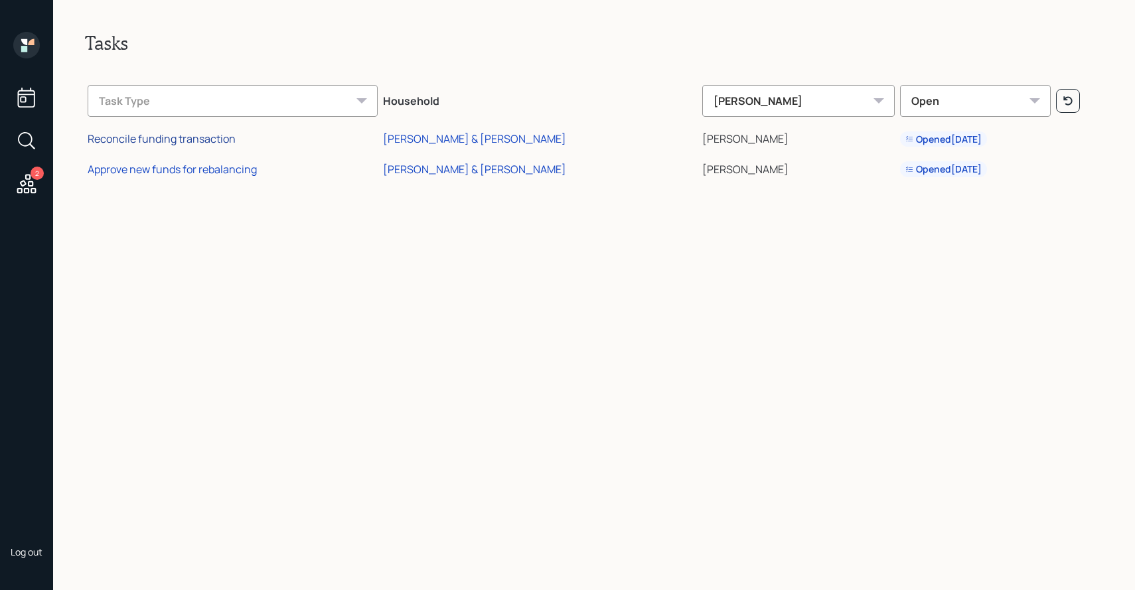
click at [208, 143] on div "Reconcile funding transaction" at bounding box center [162, 138] width 148 height 15
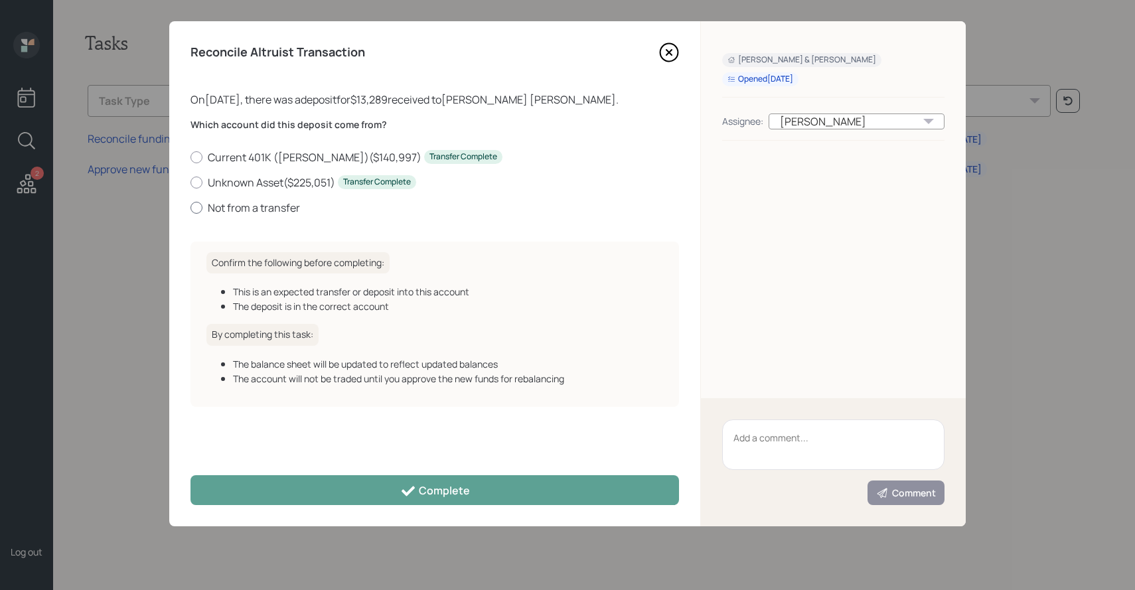
click at [271, 210] on label "Not from a transfer" at bounding box center [435, 208] width 489 height 15
click at [191, 208] on input "Not from a transfer" at bounding box center [190, 207] width 1 height 1
radio input "true"
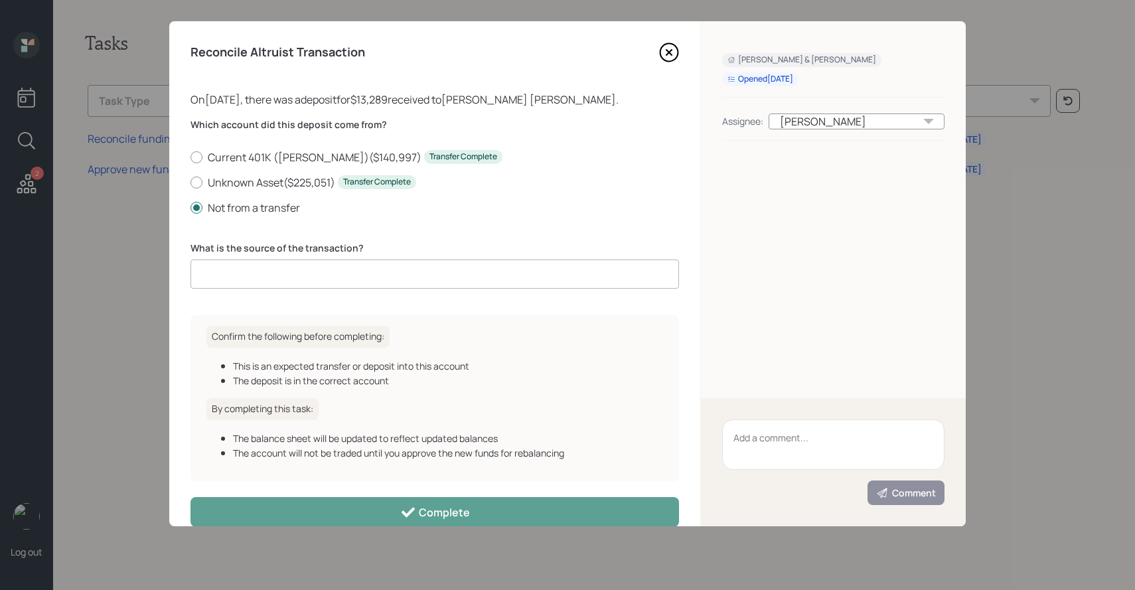
click at [294, 276] on input at bounding box center [435, 274] width 489 height 29
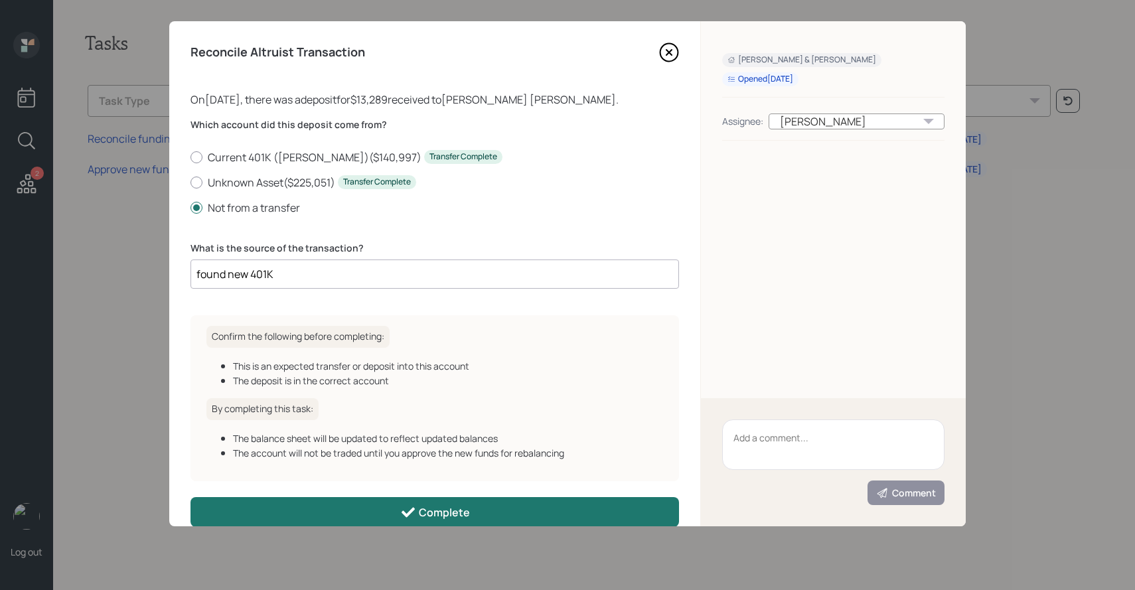
type input "found new 401K"
click at [329, 511] on button "Complete" at bounding box center [435, 512] width 489 height 30
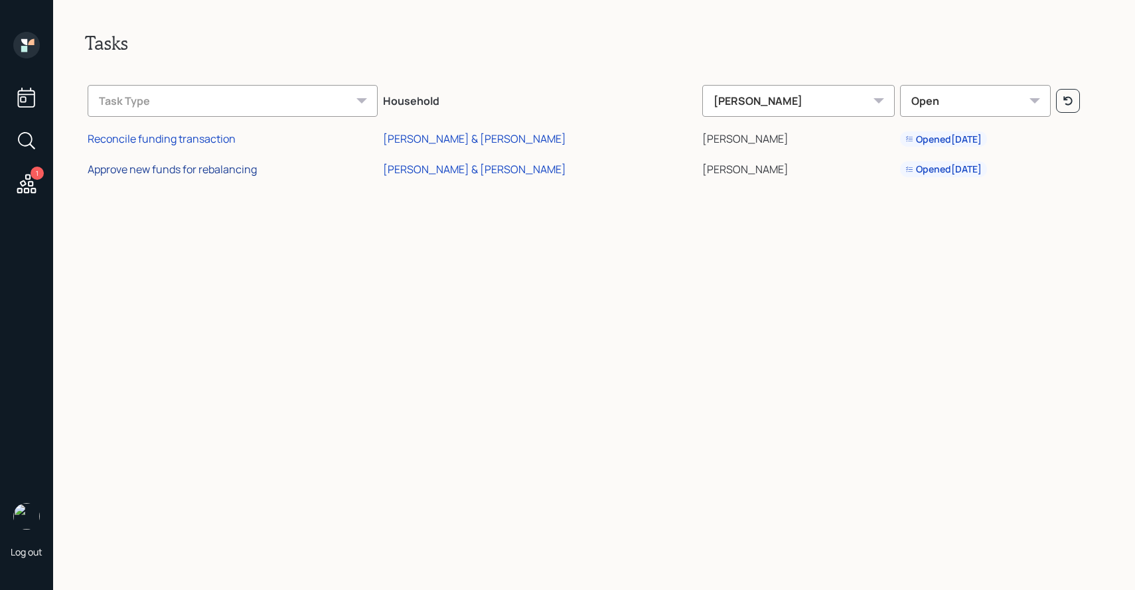
click at [228, 172] on div "Approve new funds for rebalancing" at bounding box center [172, 169] width 169 height 15
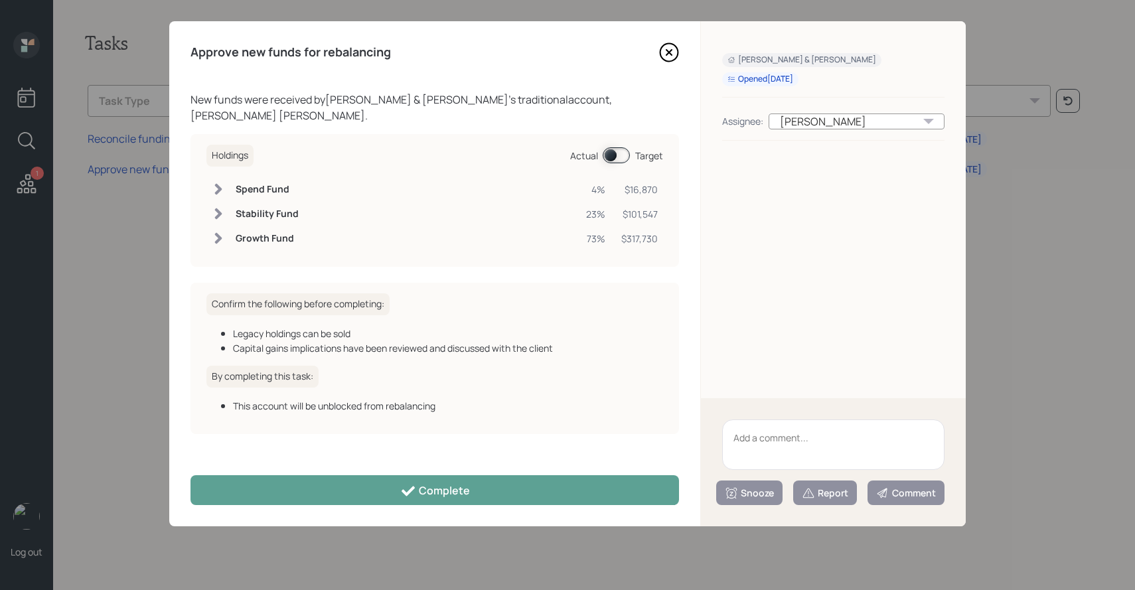
click at [353, 473] on div "Approve new funds for rebalancing New funds were received by Kenneth Spoor & Cy…" at bounding box center [434, 273] width 531 height 505
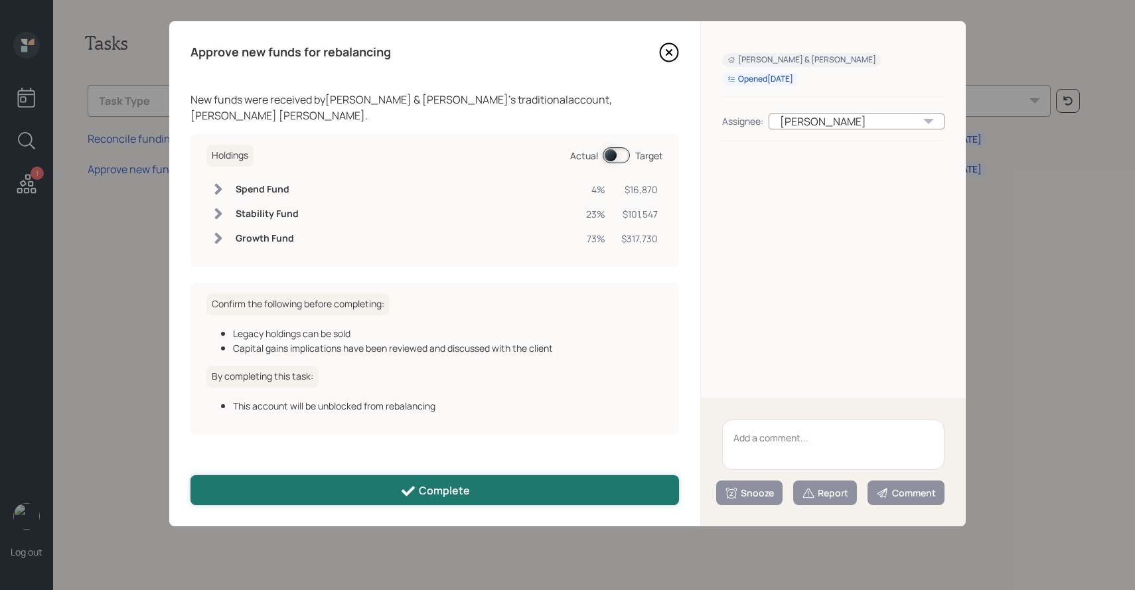
click at [351, 490] on button "Complete" at bounding box center [435, 490] width 489 height 30
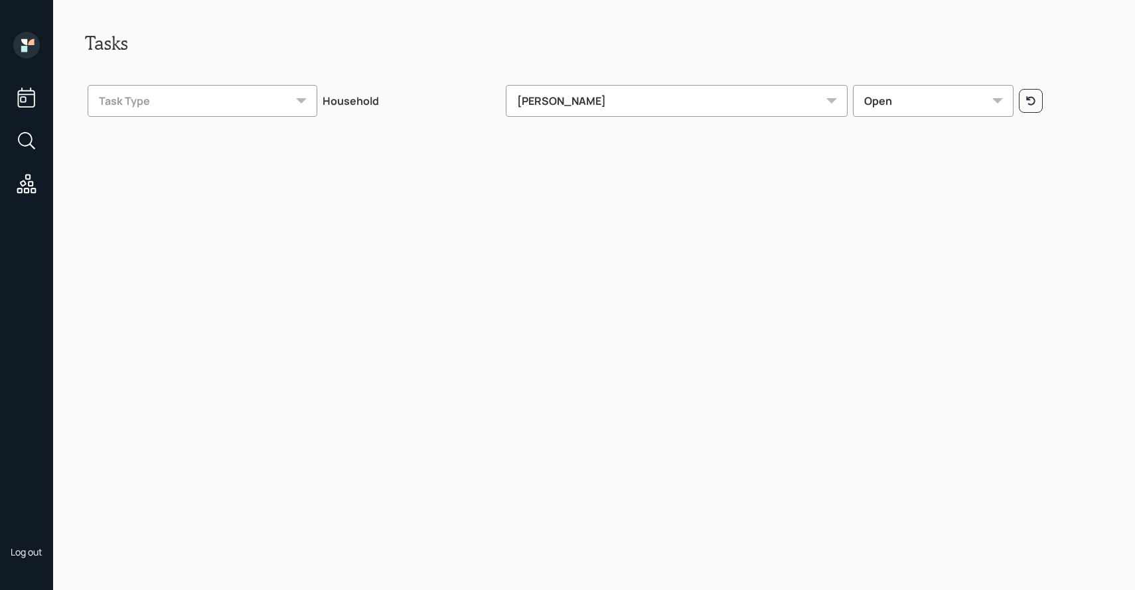
click at [33, 103] on icon at bounding box center [27, 98] width 24 height 24
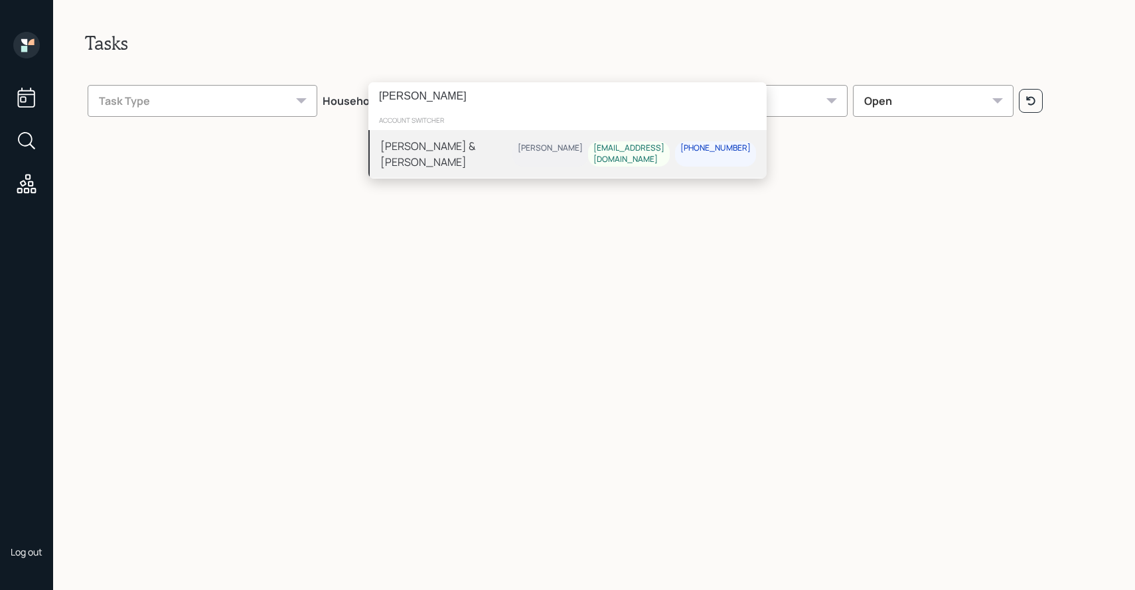
type input "theodore dittrick"
